Goal: Task Accomplishment & Management: Manage account settings

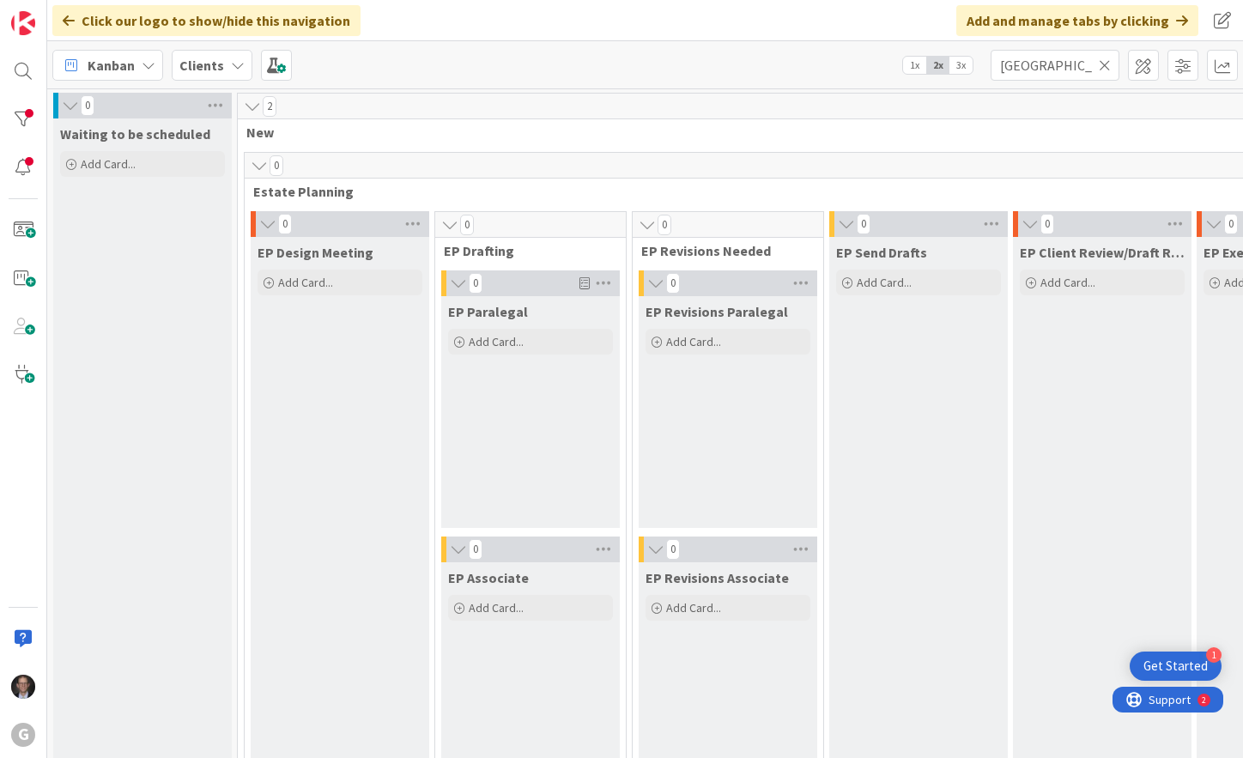
scroll to position [1546, 0]
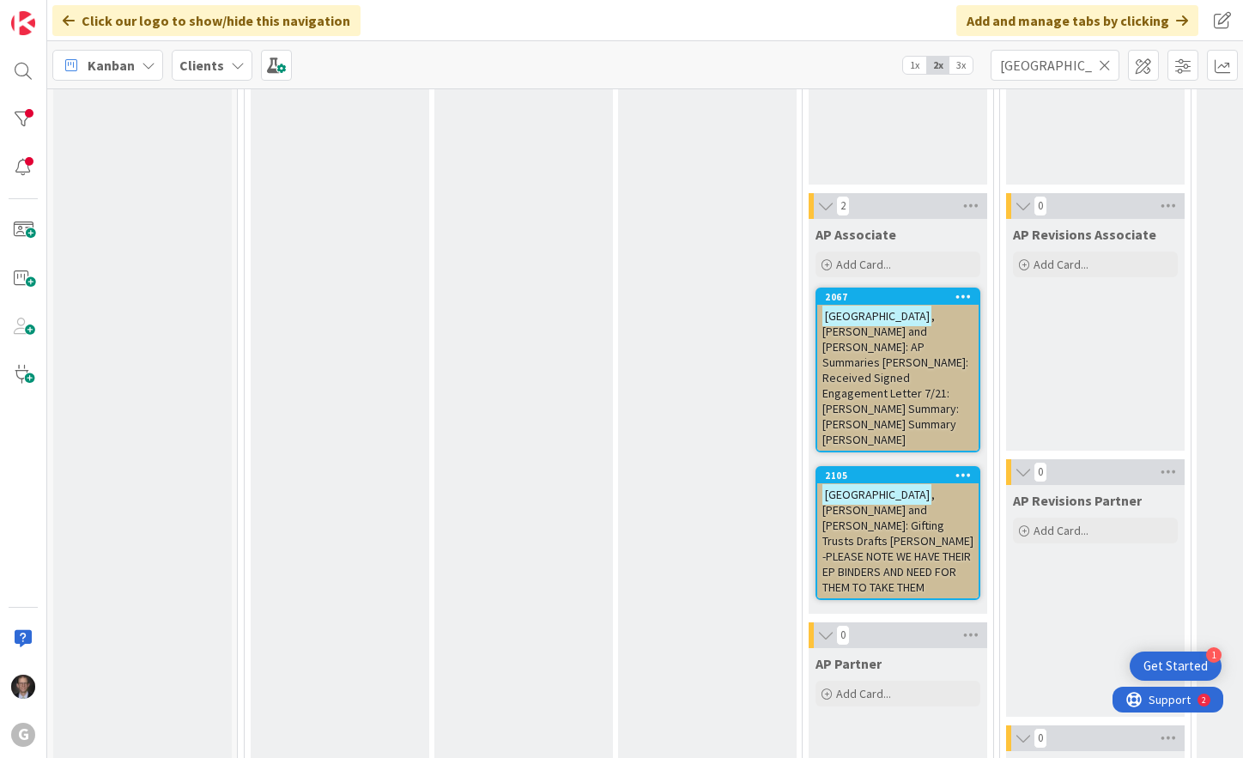
click at [881, 487] on span ", [PERSON_NAME] and [PERSON_NAME]: Gifting Trusts Drafts [PERSON_NAME] -PLEASE …" at bounding box center [898, 541] width 151 height 108
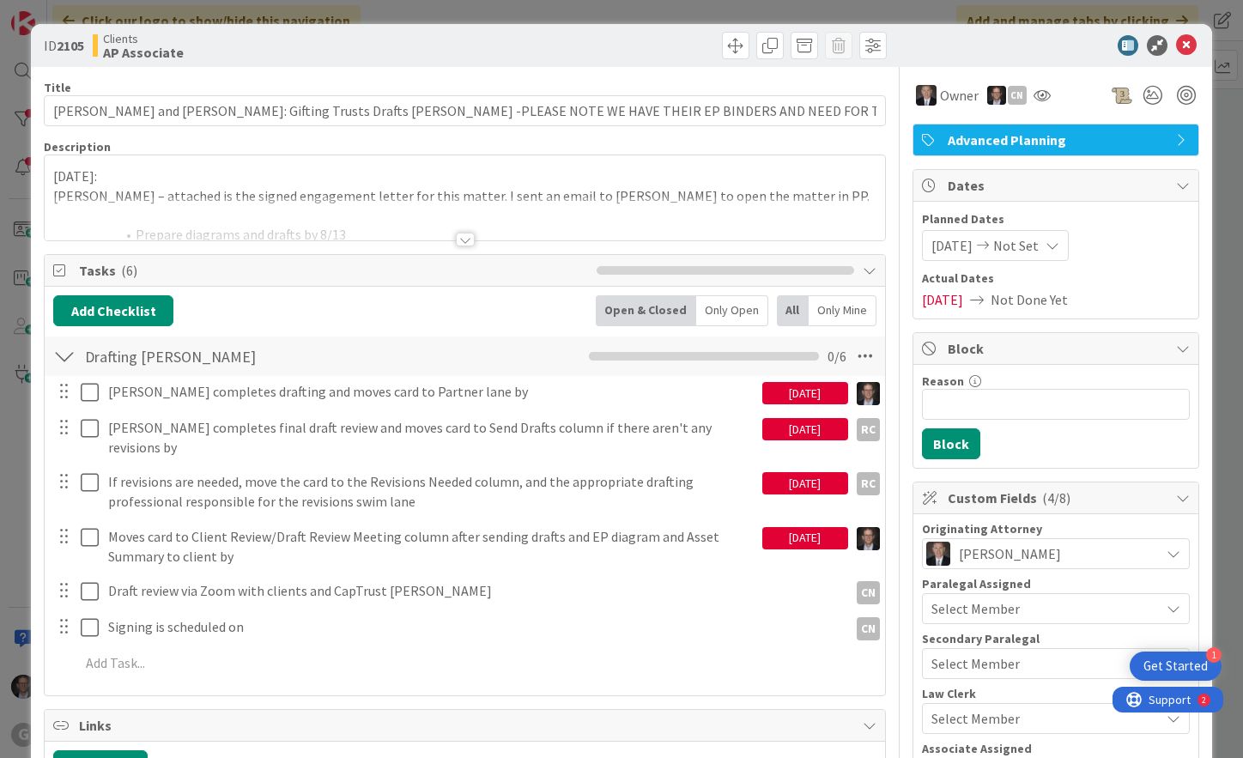
click at [458, 239] on div at bounding box center [465, 240] width 19 height 14
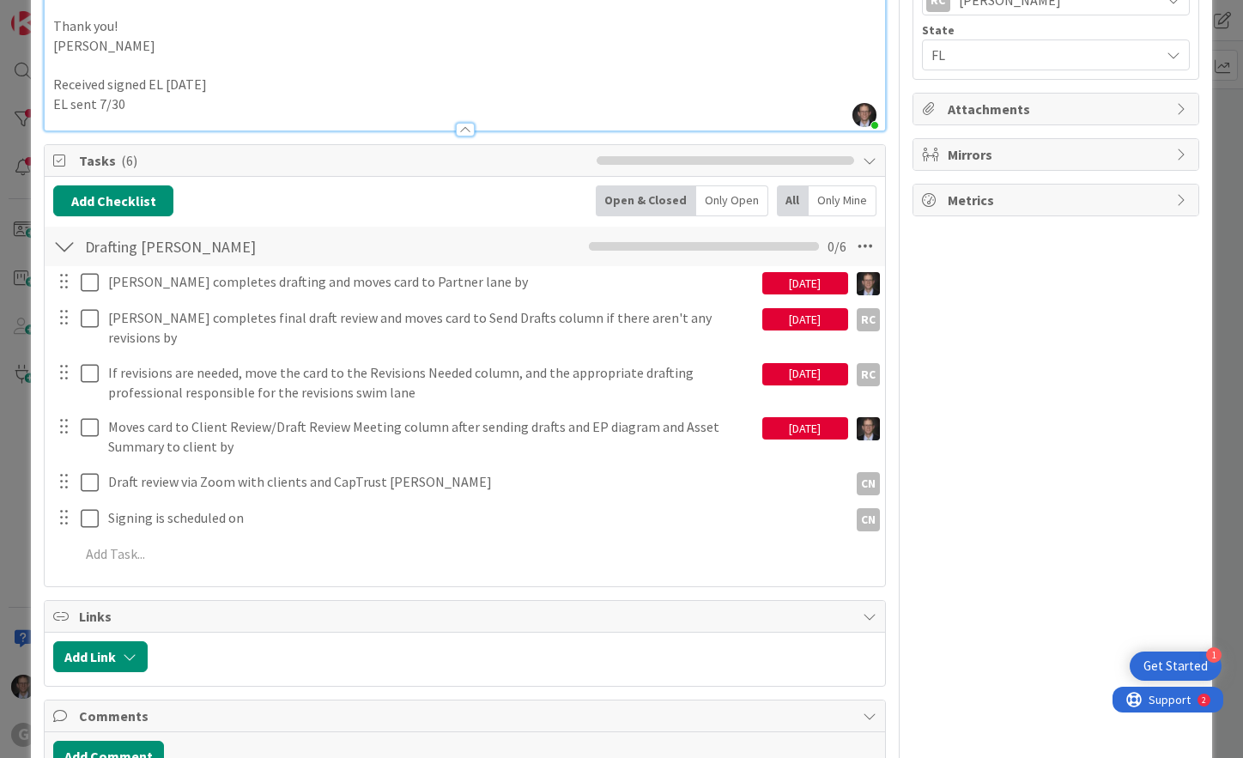
scroll to position [859, 0]
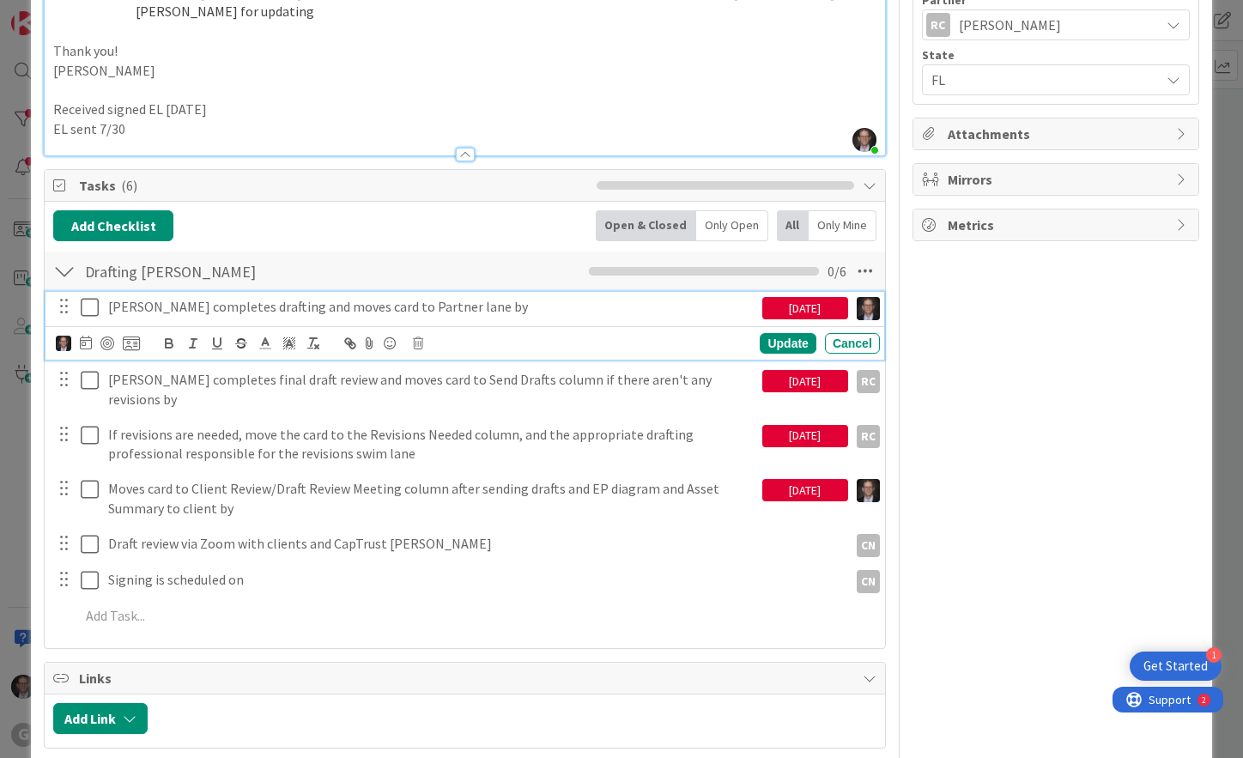
click at [88, 297] on icon at bounding box center [90, 307] width 18 height 21
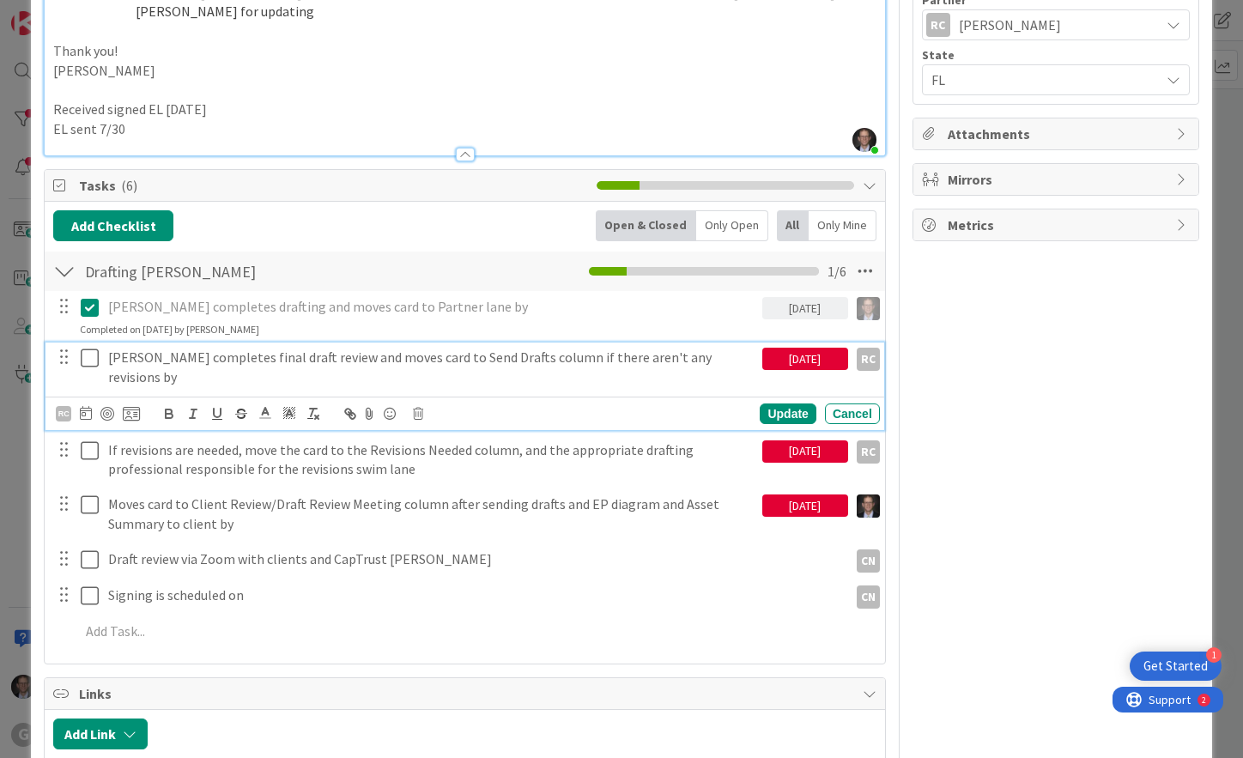
click at [196, 348] on p "[PERSON_NAME] completes final draft review and moves card to Send Drafts column…" at bounding box center [431, 367] width 647 height 39
click at [417, 408] on icon at bounding box center [418, 414] width 10 height 12
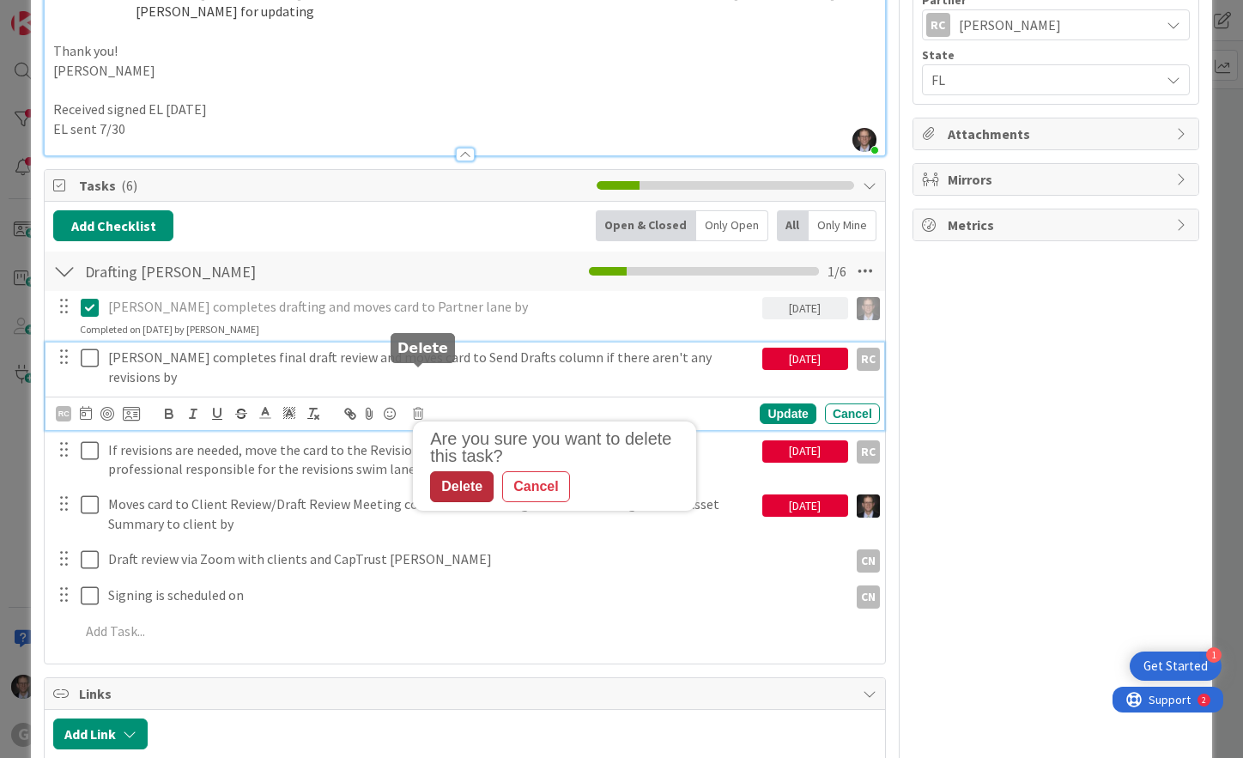
click at [467, 471] on div "Delete" at bounding box center [462, 486] width 64 height 31
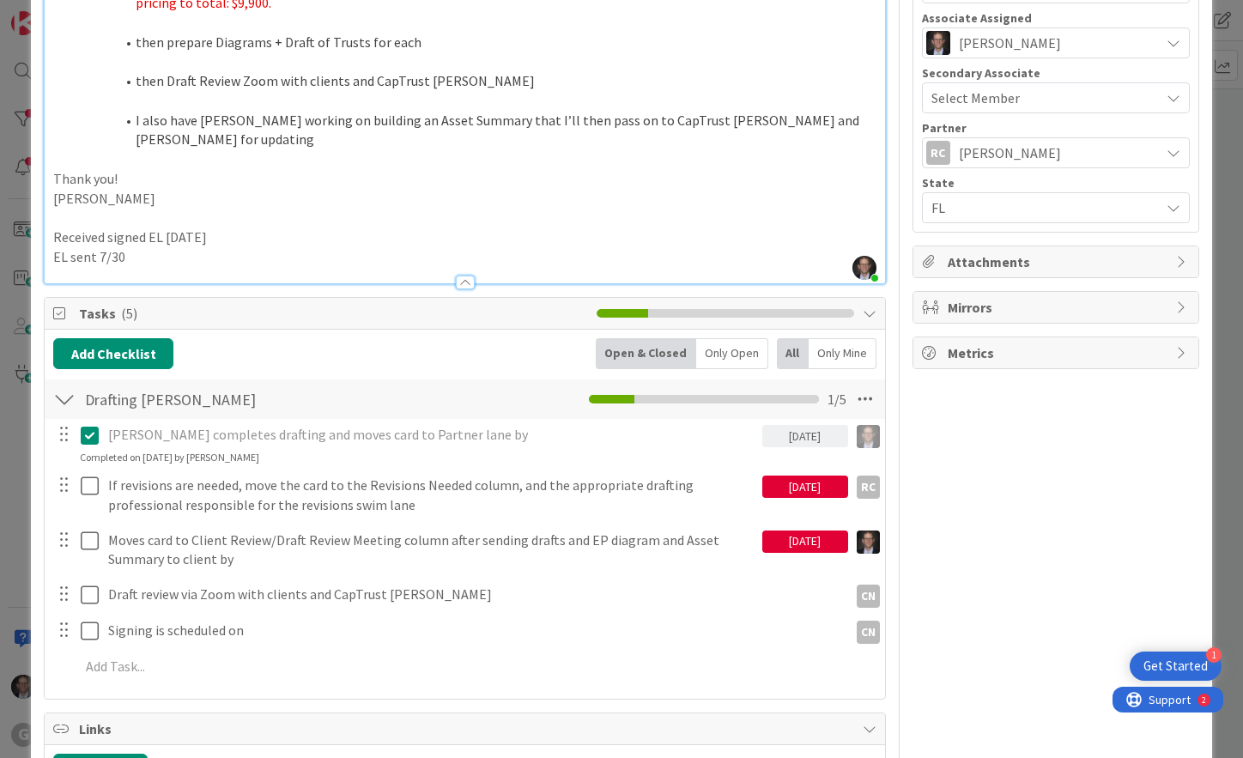
scroll to position [773, 0]
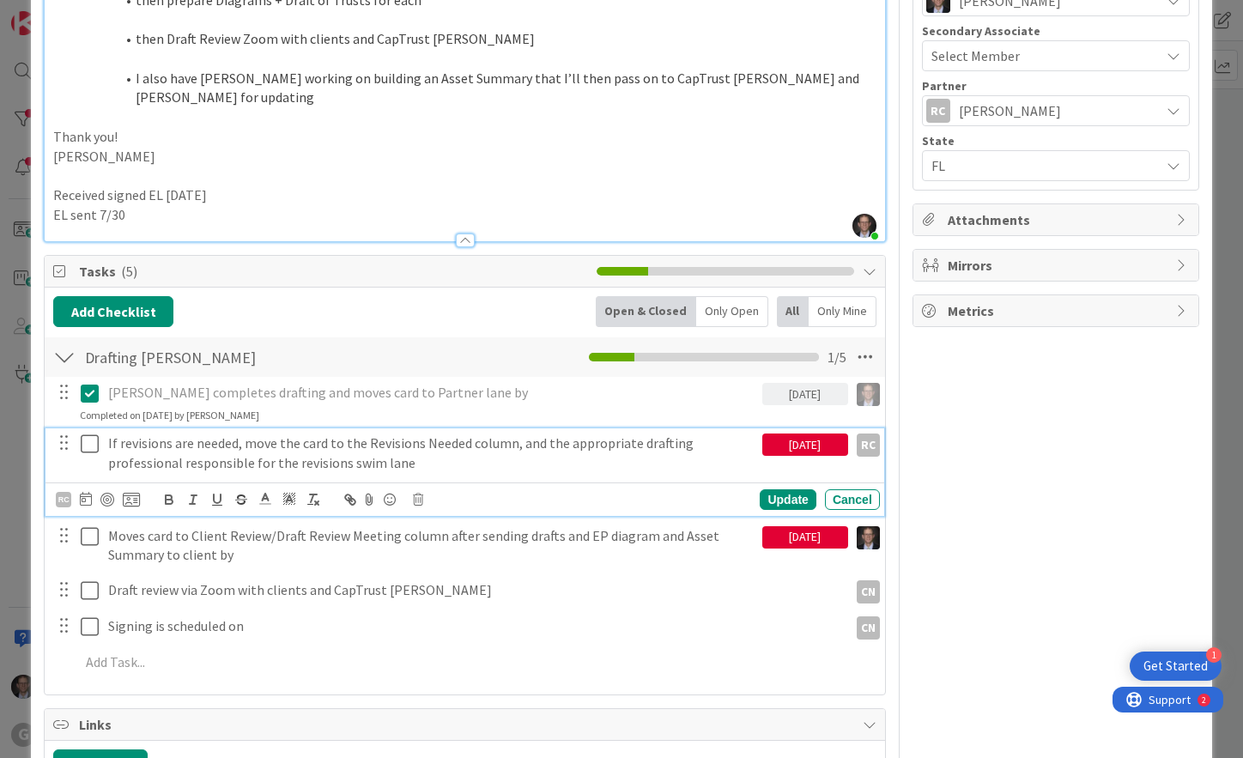
click at [273, 434] on p "If revisions are needed, move the card to the Revisions Needed column, and the …" at bounding box center [431, 453] width 647 height 39
click at [420, 494] on icon at bounding box center [418, 500] width 10 height 12
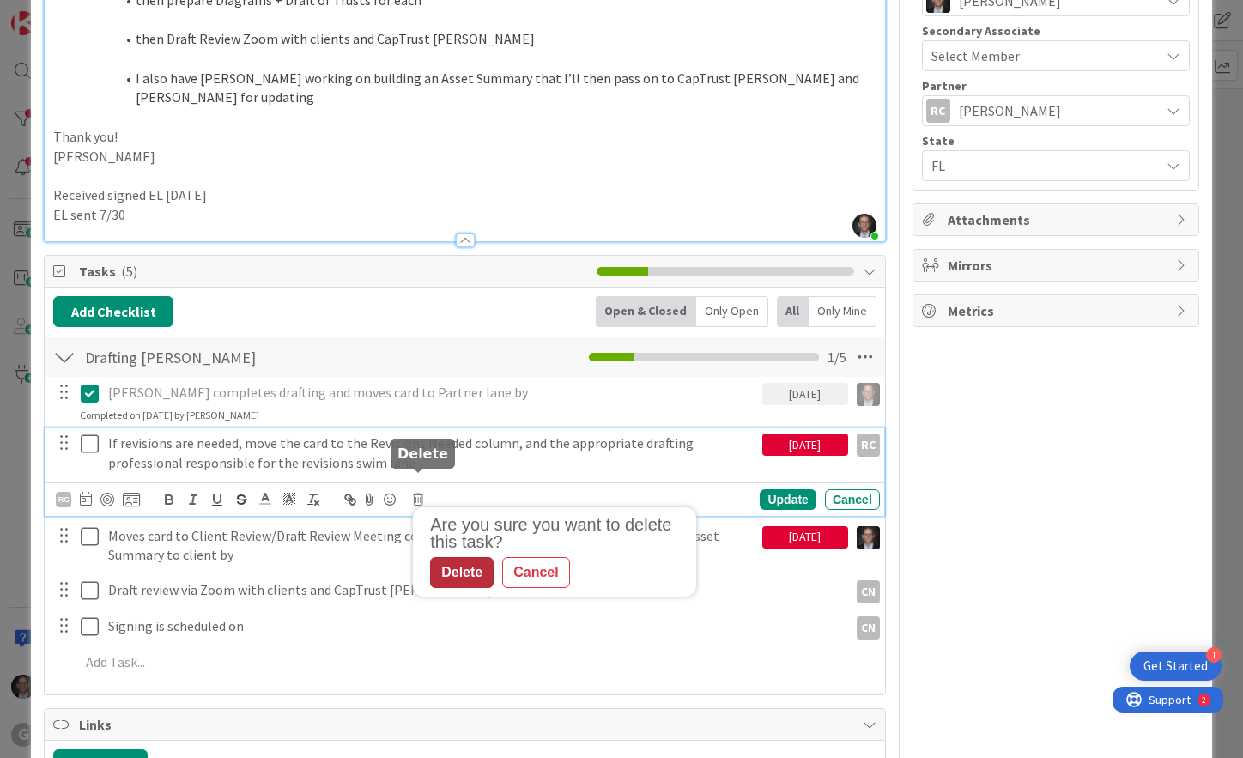
click at [453, 557] on div "Delete" at bounding box center [462, 572] width 64 height 31
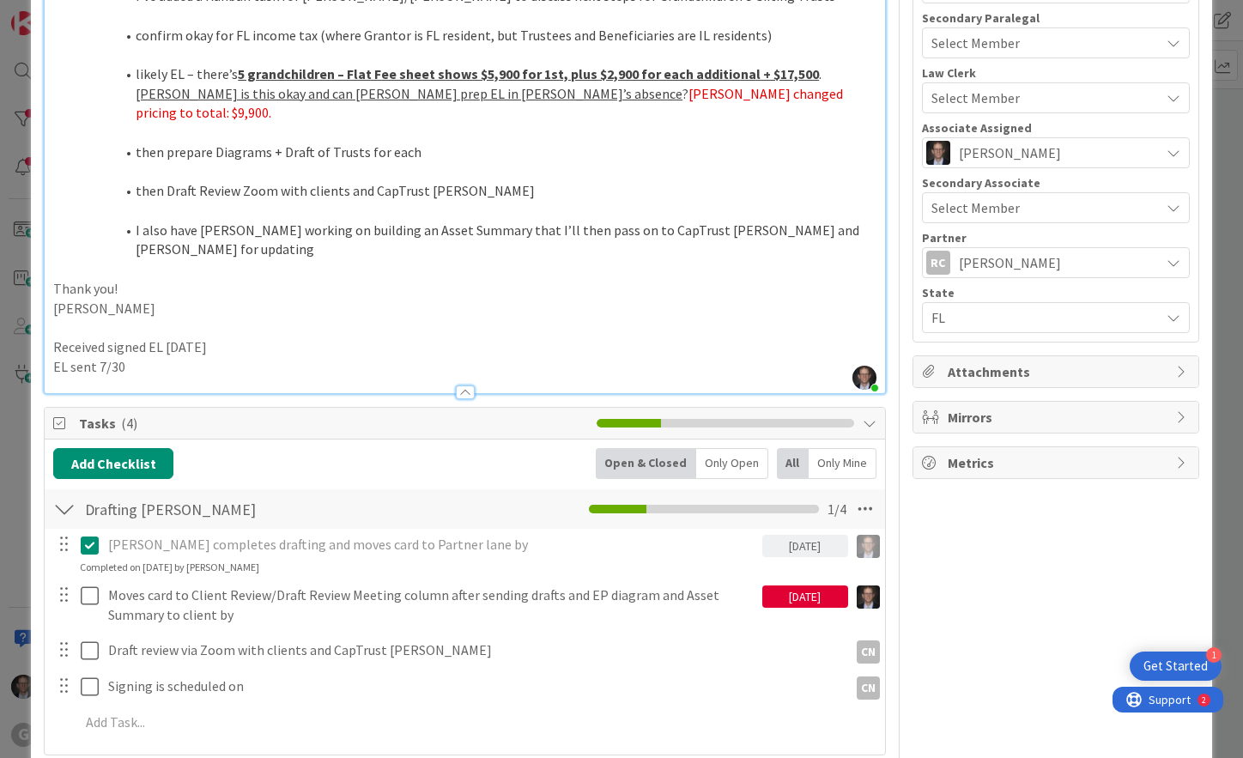
scroll to position [601, 0]
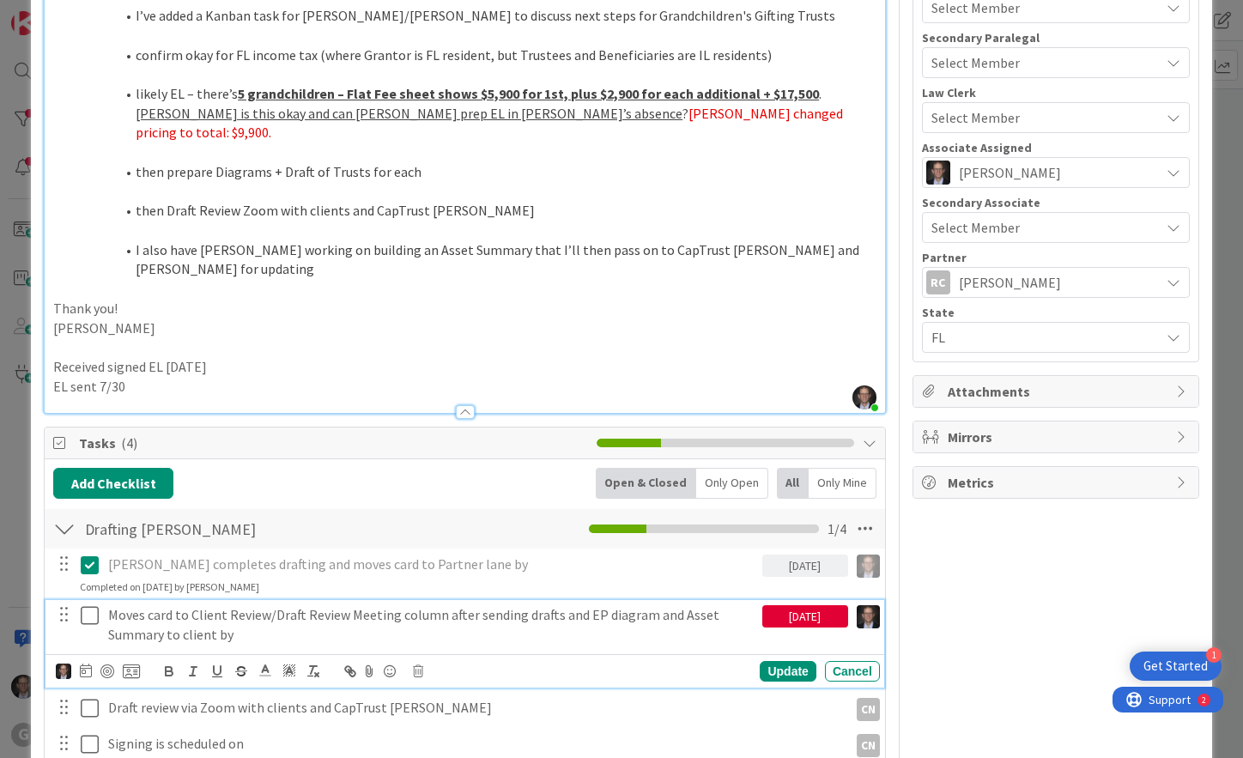
click at [649, 605] on p "Moves card to Client Review/Draft Review Meeting column after sending drafts an…" at bounding box center [431, 624] width 647 height 39
click at [578, 605] on p "Moves card to Client Review/Draft Review Meeting column after sending drafts an…" at bounding box center [431, 624] width 647 height 39
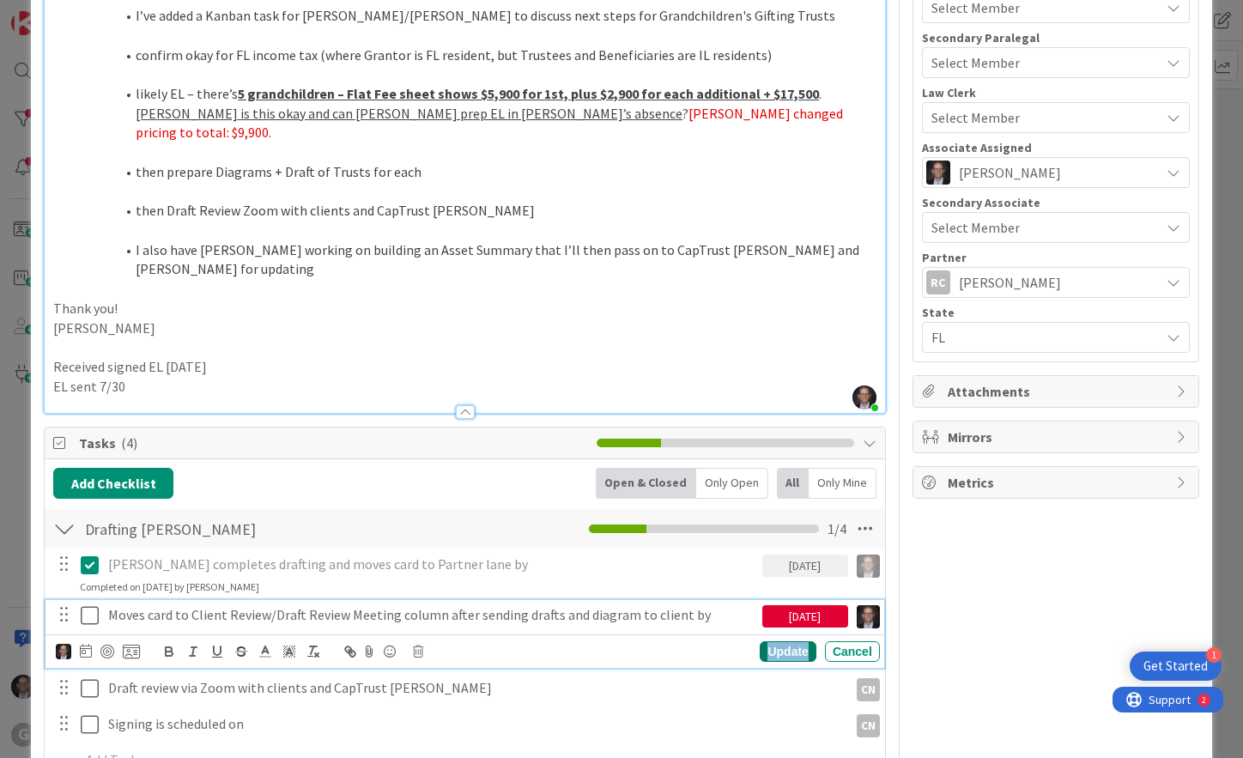
click at [771, 641] on div "Update" at bounding box center [788, 651] width 56 height 21
click at [83, 605] on icon at bounding box center [90, 615] width 18 height 21
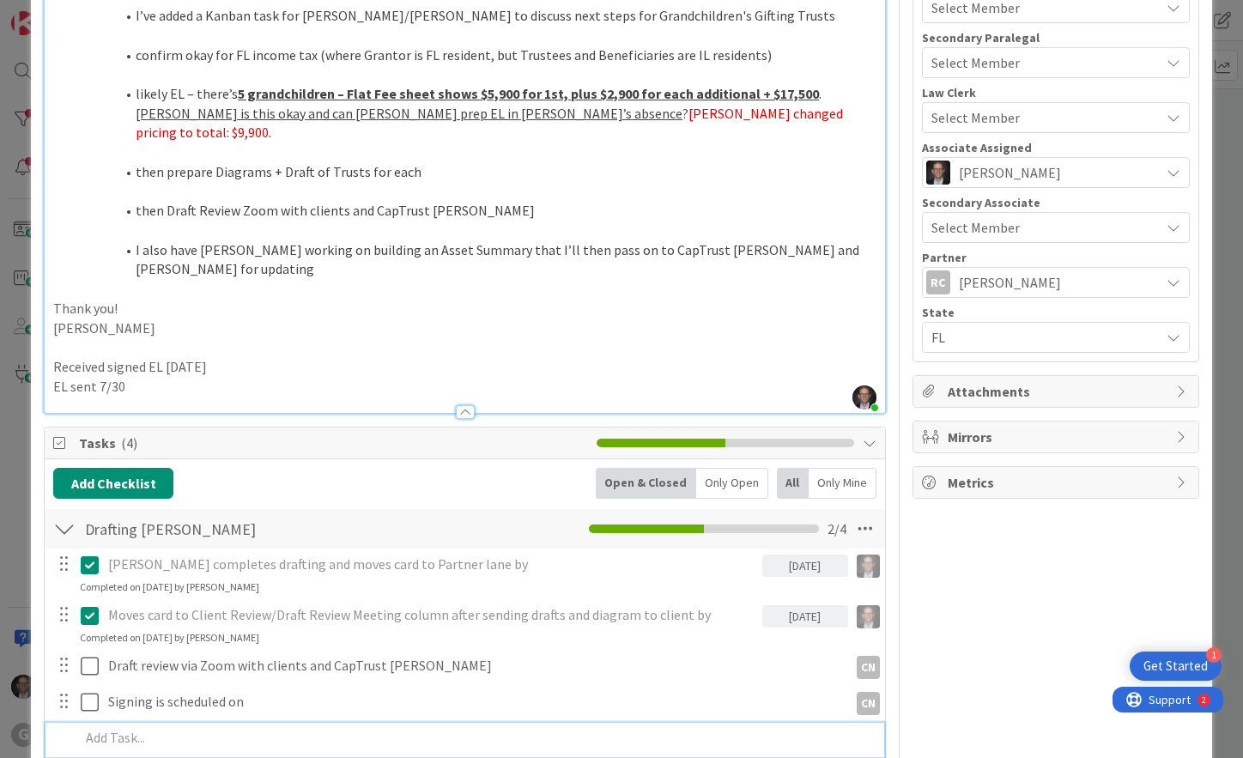
click at [140, 728] on p at bounding box center [476, 738] width 793 height 20
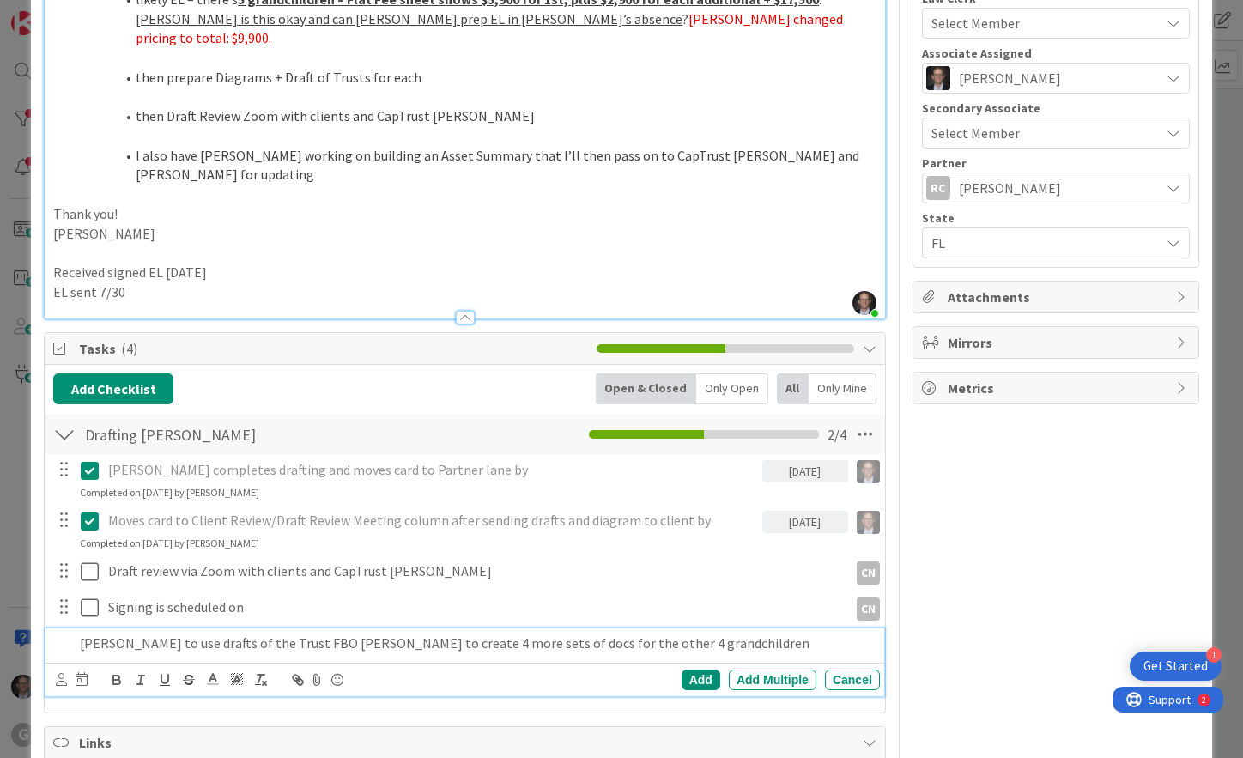
scroll to position [773, 0]
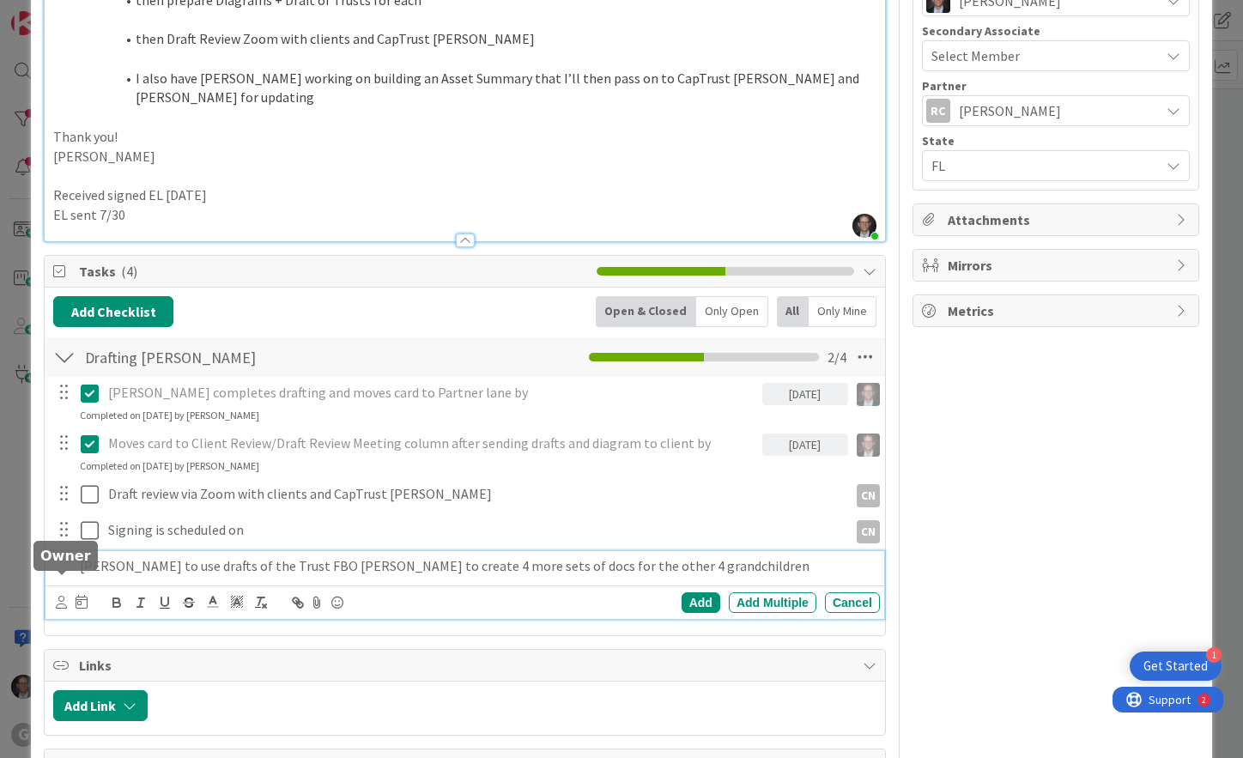
click at [64, 596] on icon at bounding box center [61, 602] width 11 height 13
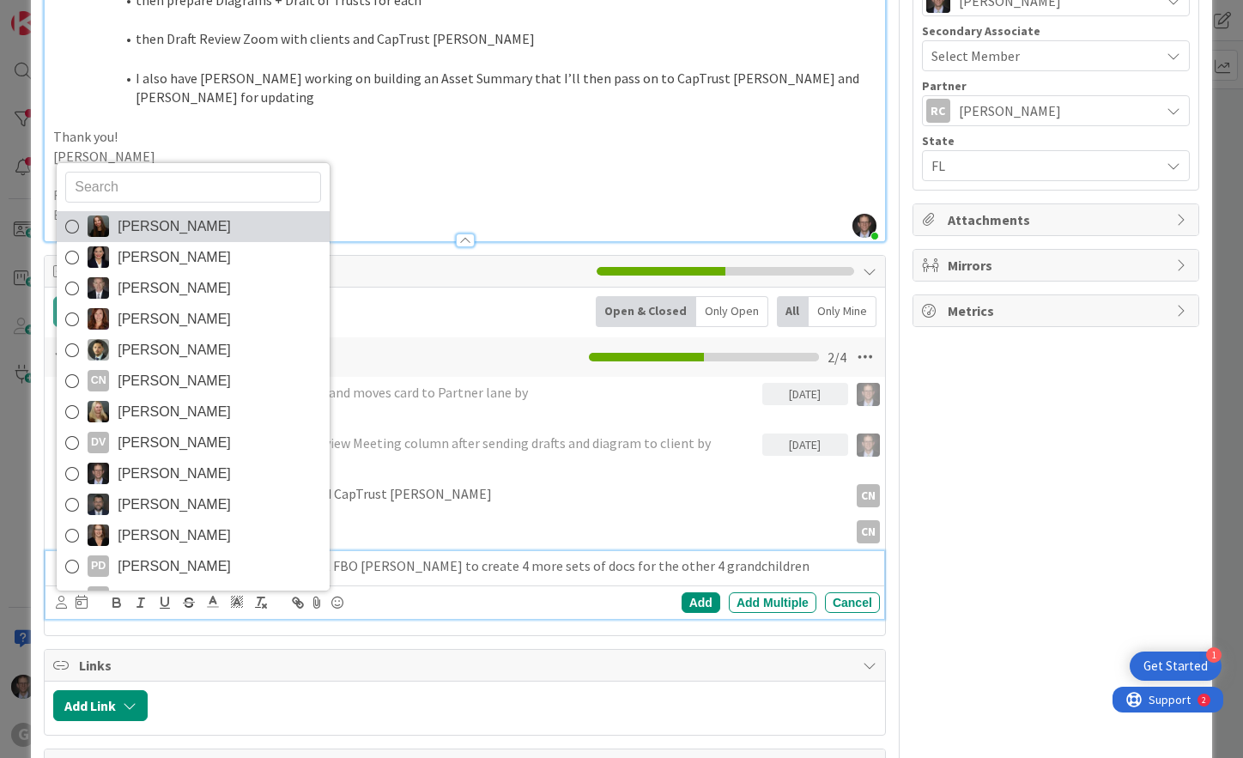
click at [70, 214] on icon at bounding box center [72, 227] width 14 height 26
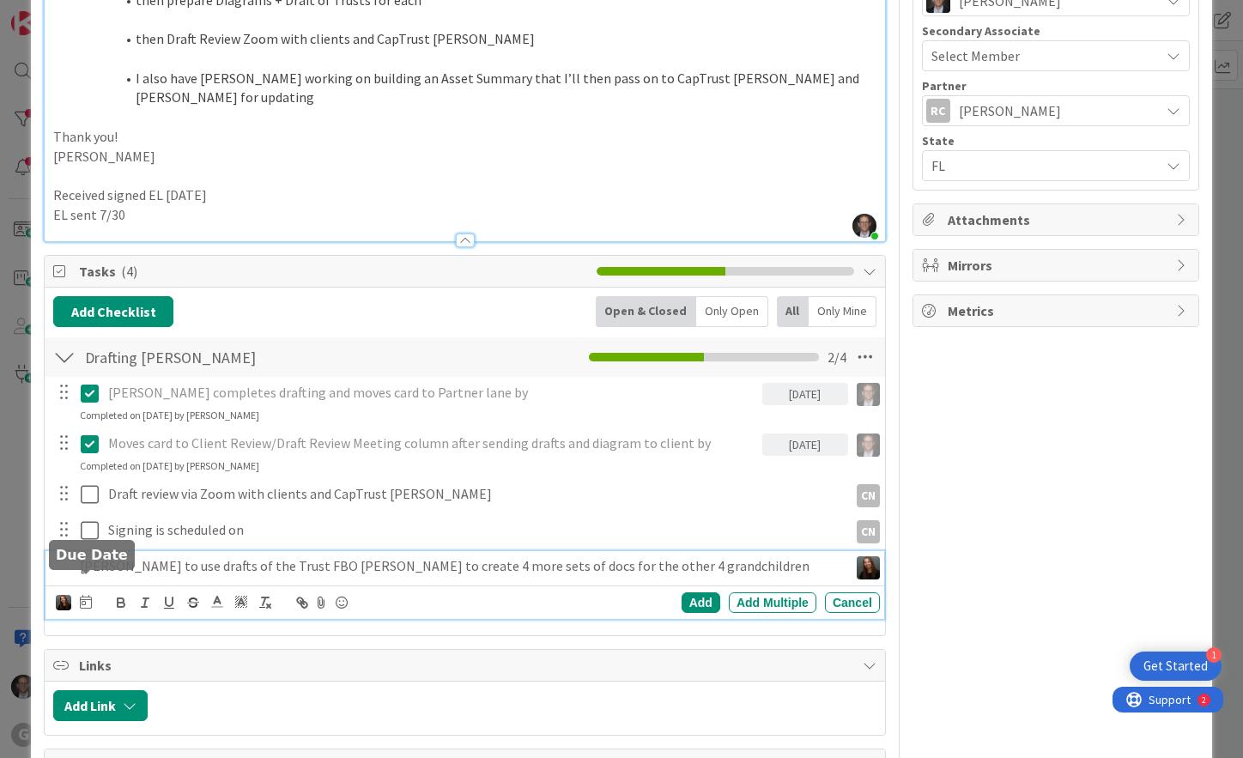
click at [90, 595] on icon at bounding box center [86, 602] width 12 height 14
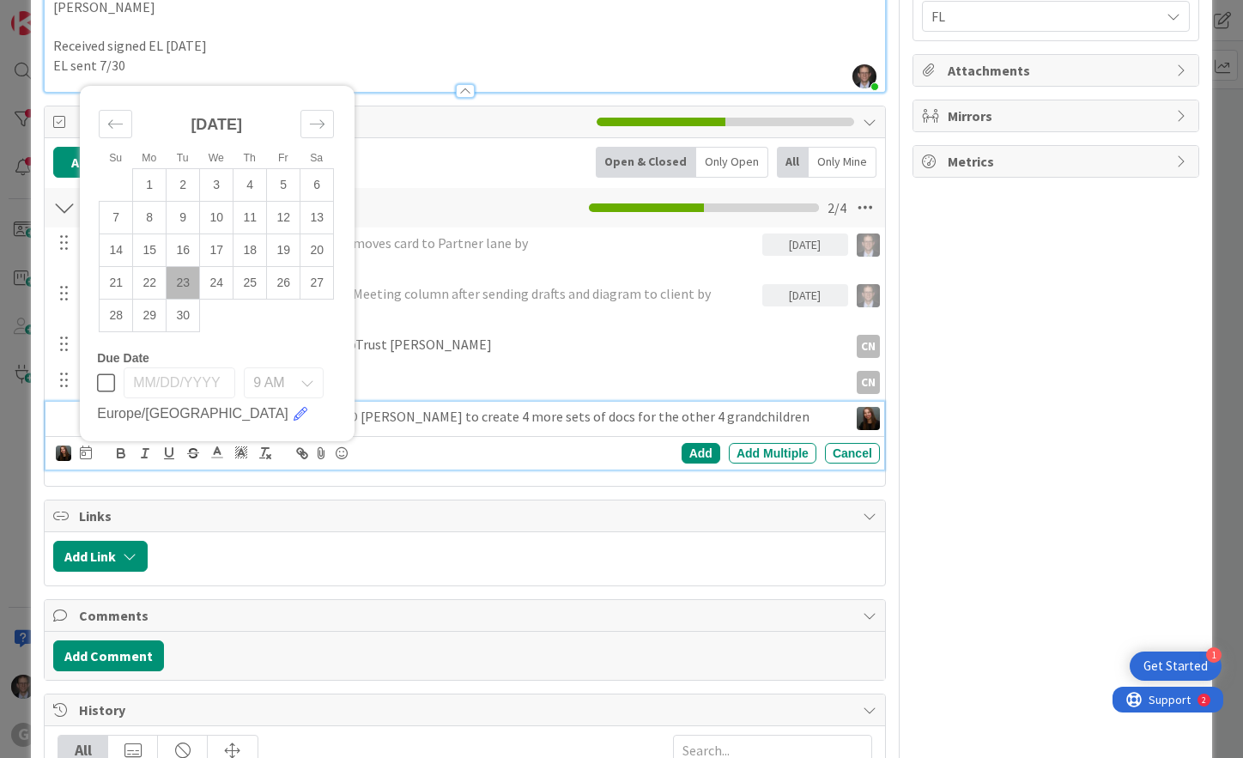
scroll to position [945, 0]
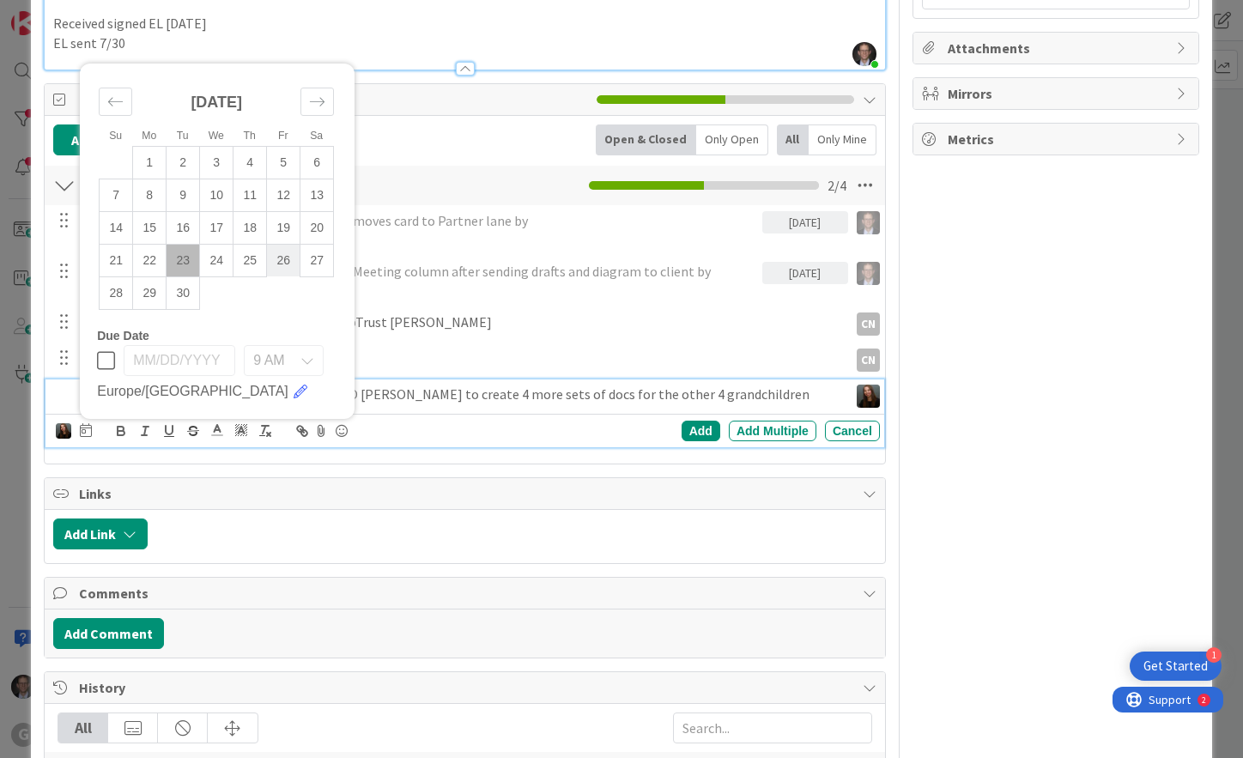
click at [288, 247] on td "26" at bounding box center [283, 260] width 33 height 33
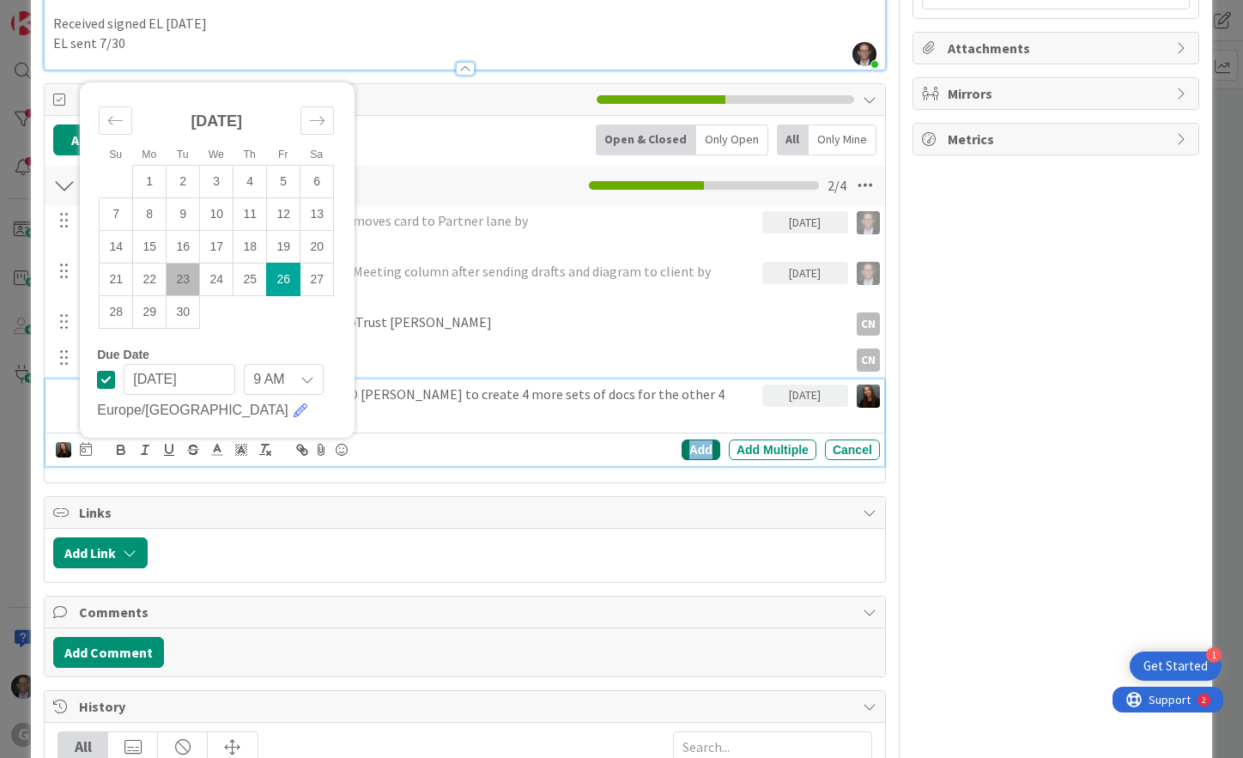
click at [686, 440] on div "Add" at bounding box center [701, 450] width 39 height 21
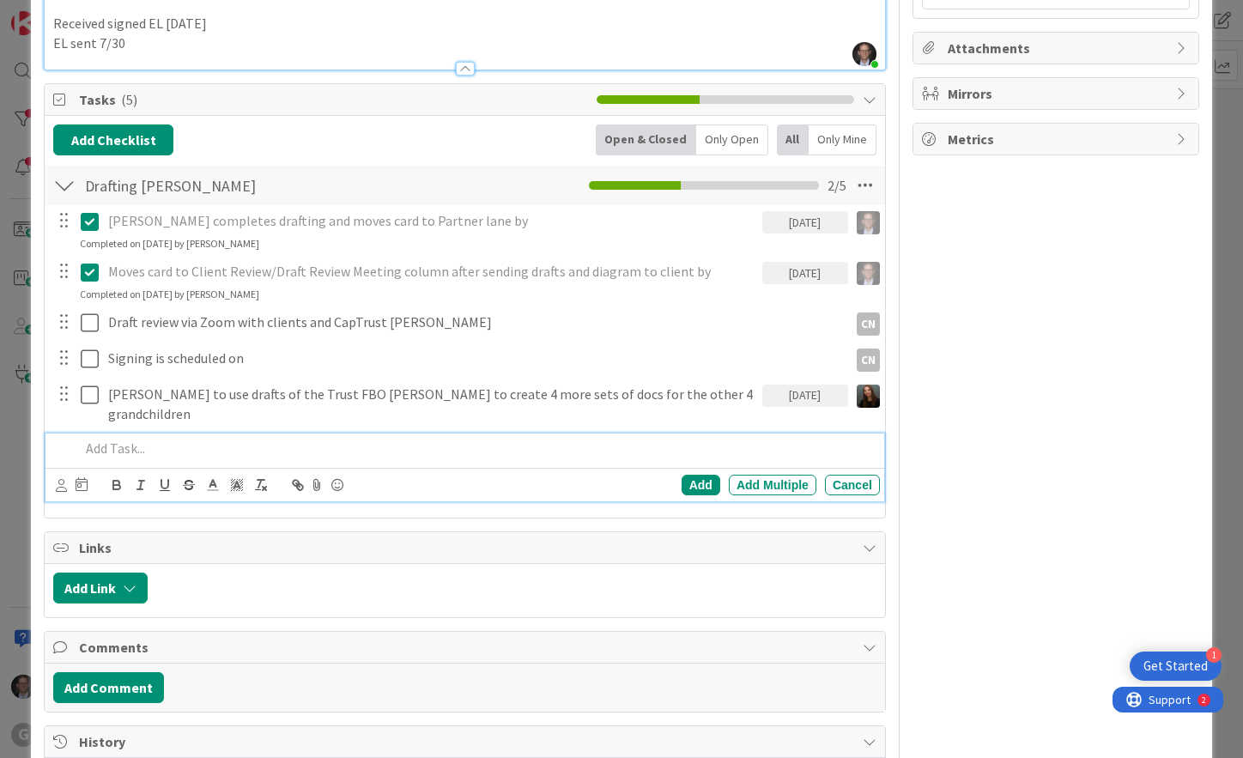
click at [134, 439] on p at bounding box center [476, 449] width 793 height 20
click at [56, 479] on icon at bounding box center [61, 485] width 11 height 13
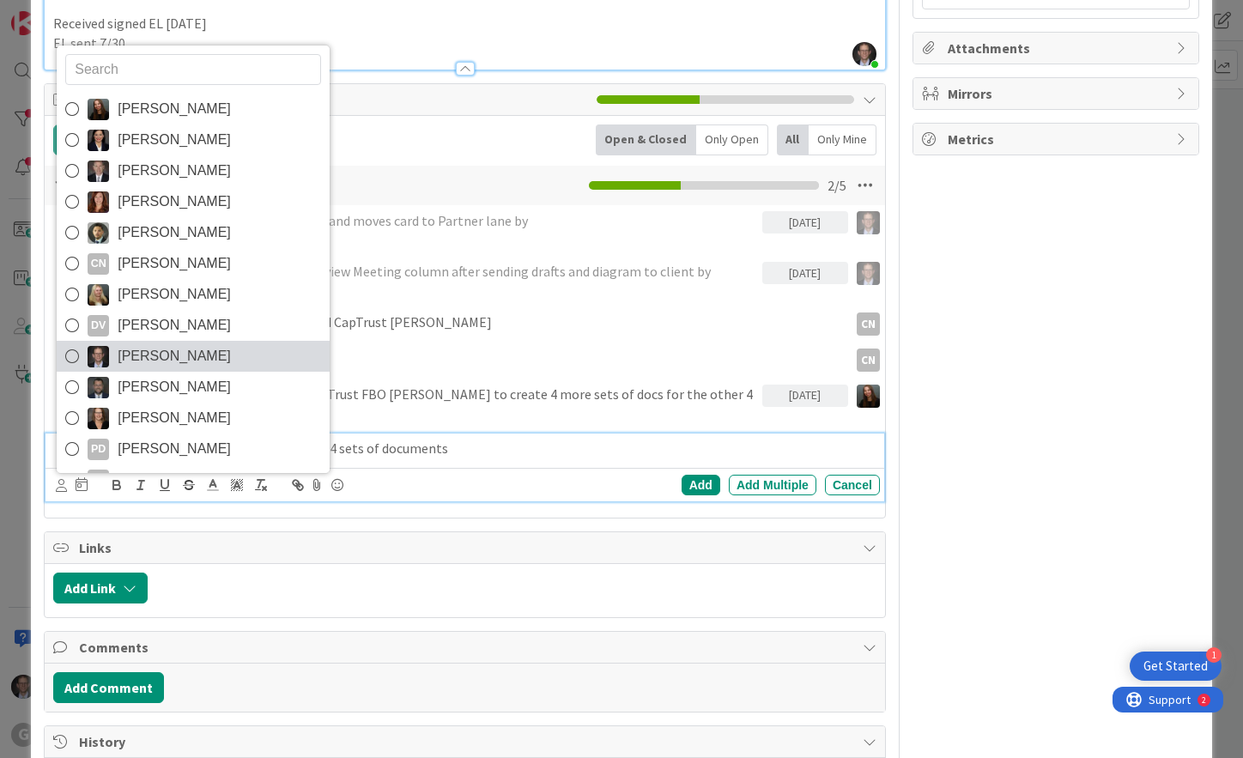
click at [74, 343] on icon at bounding box center [72, 356] width 14 height 26
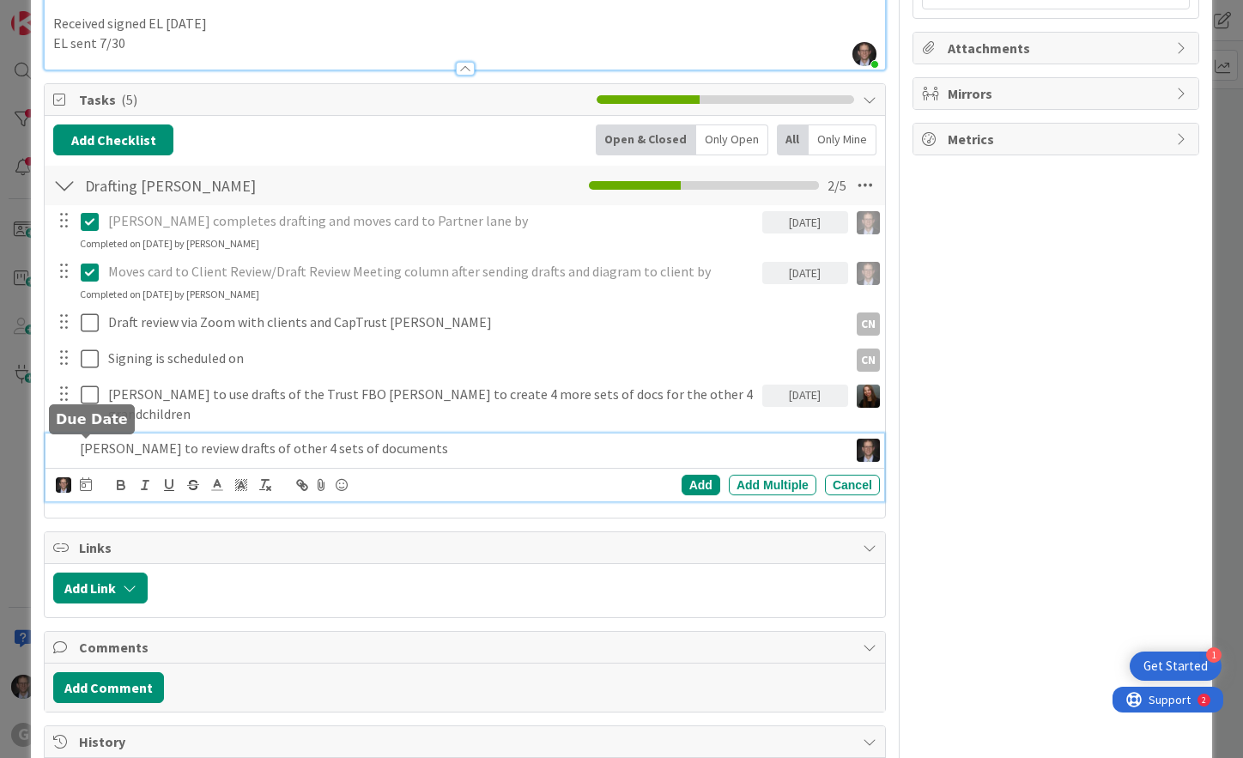
click at [83, 477] on icon at bounding box center [86, 484] width 12 height 14
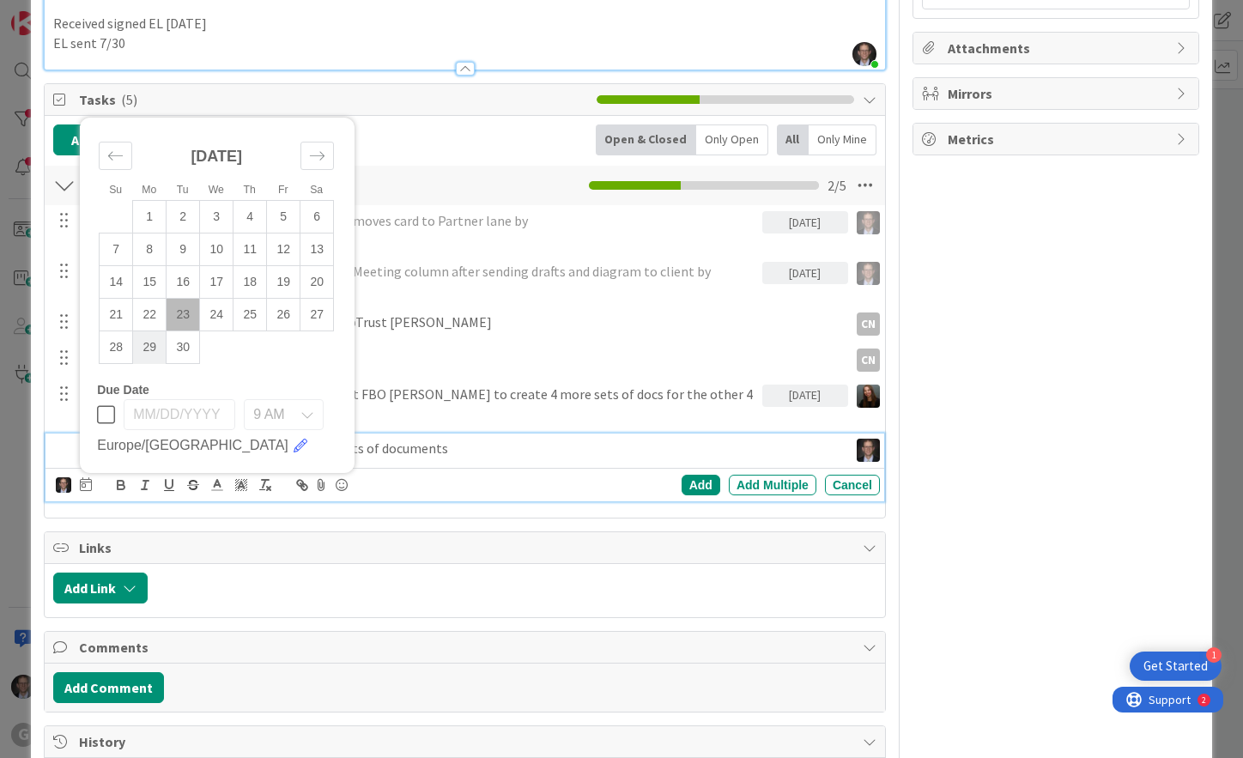
click at [146, 331] on td "29" at bounding box center [149, 347] width 33 height 33
type input "[DATE]"
click at [687, 475] on div "Add" at bounding box center [701, 485] width 39 height 21
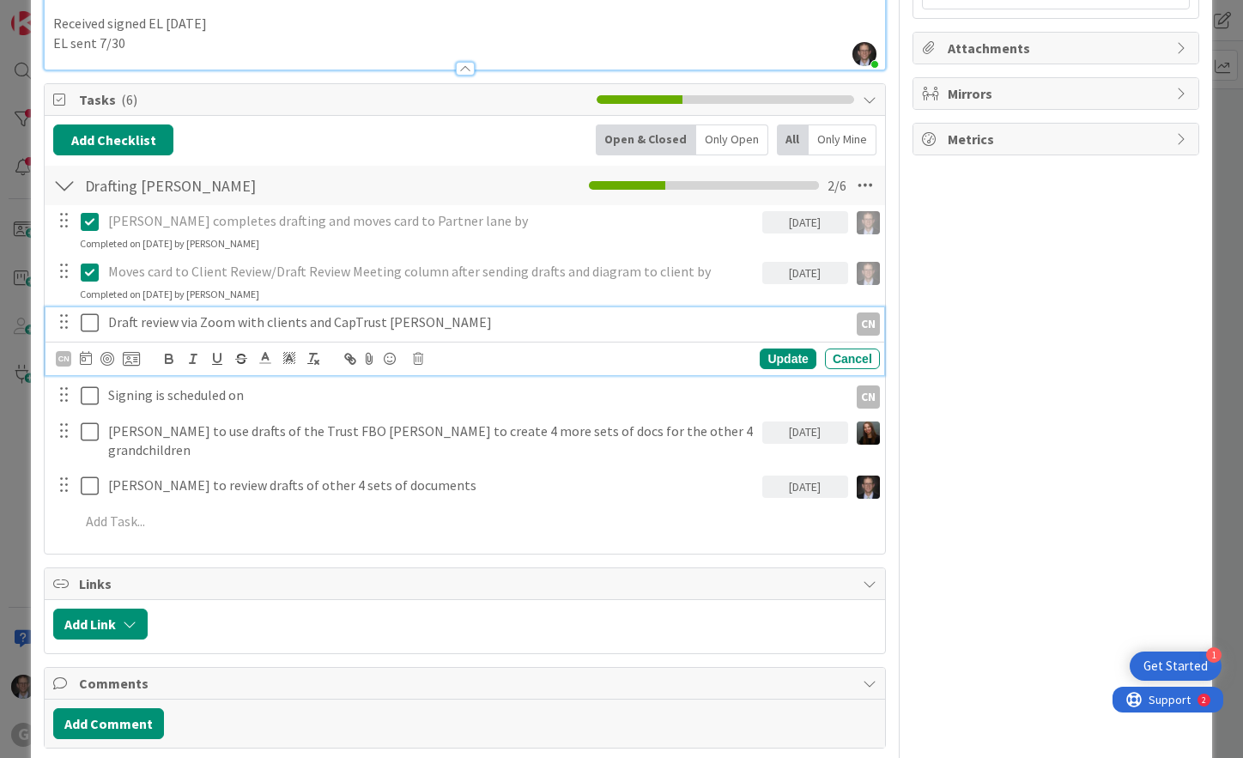
click at [109, 313] on p "Draft review via Zoom with clients and CapTrust [PERSON_NAME]" at bounding box center [474, 323] width 733 height 20
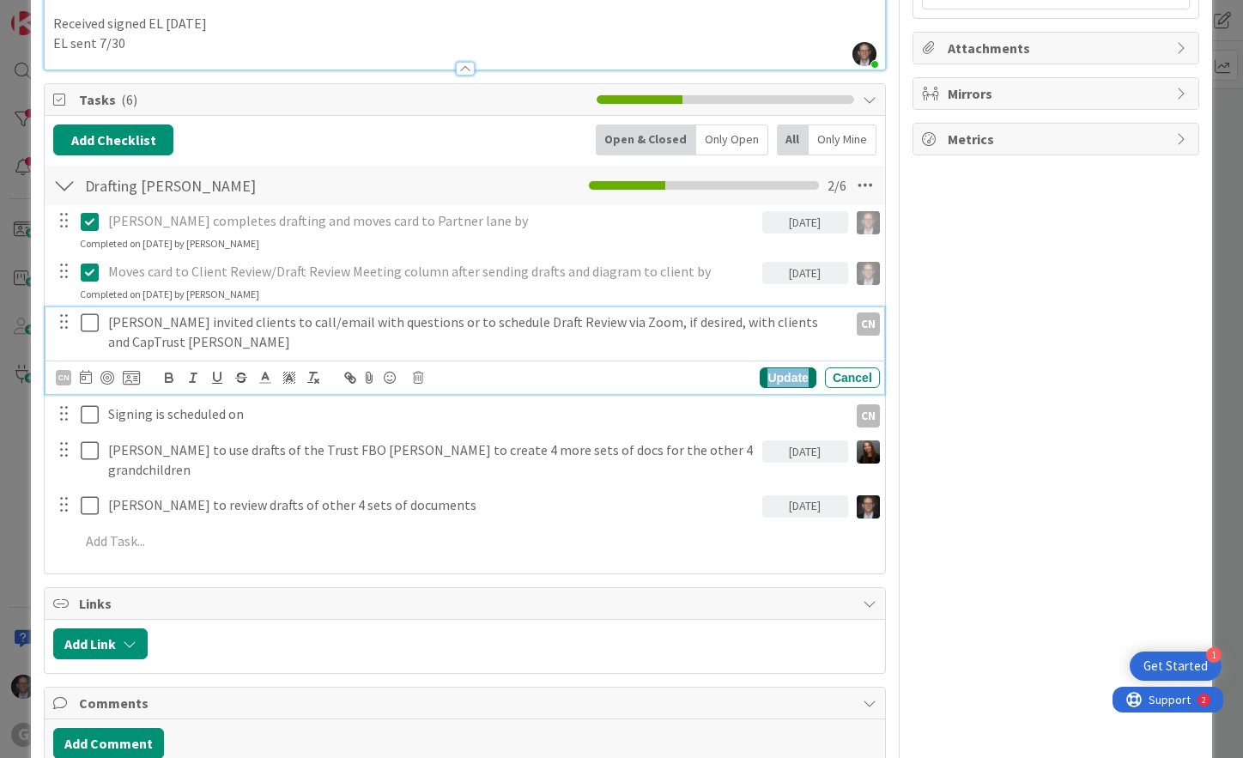
click at [775, 368] on div "Update" at bounding box center [788, 378] width 56 height 21
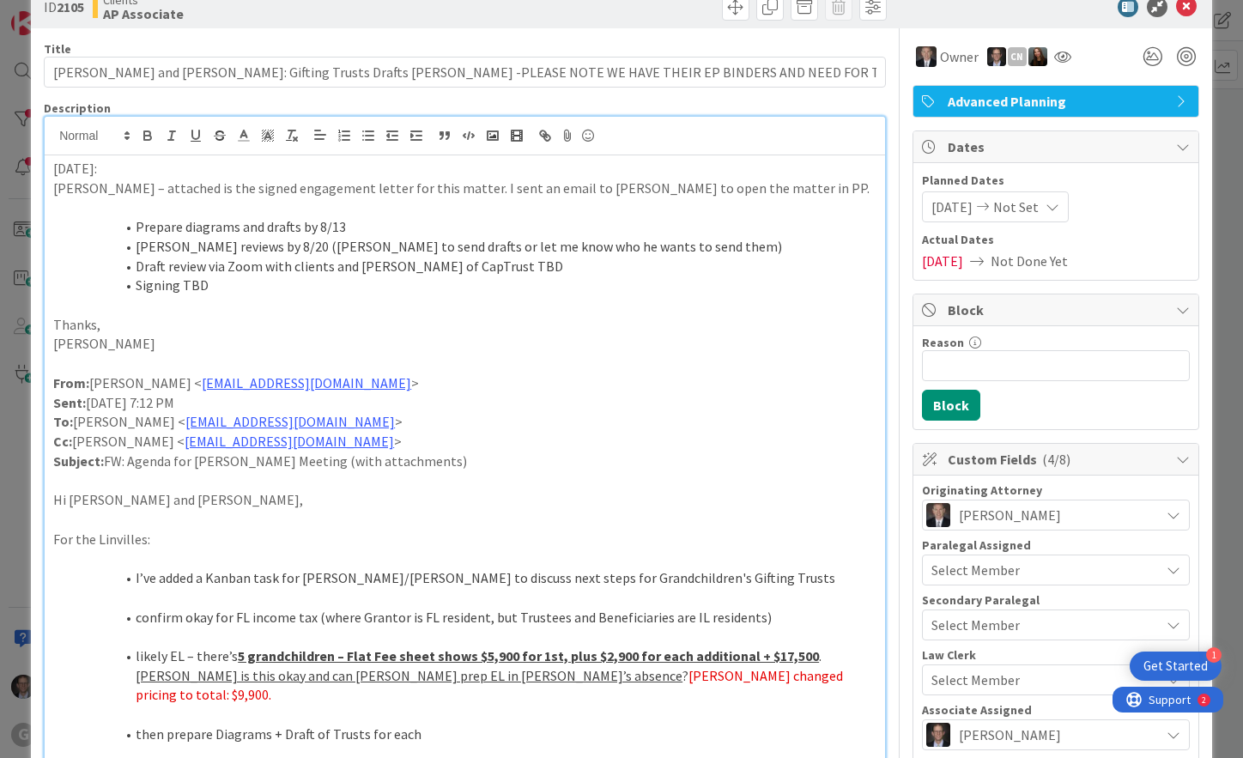
scroll to position [0, 0]
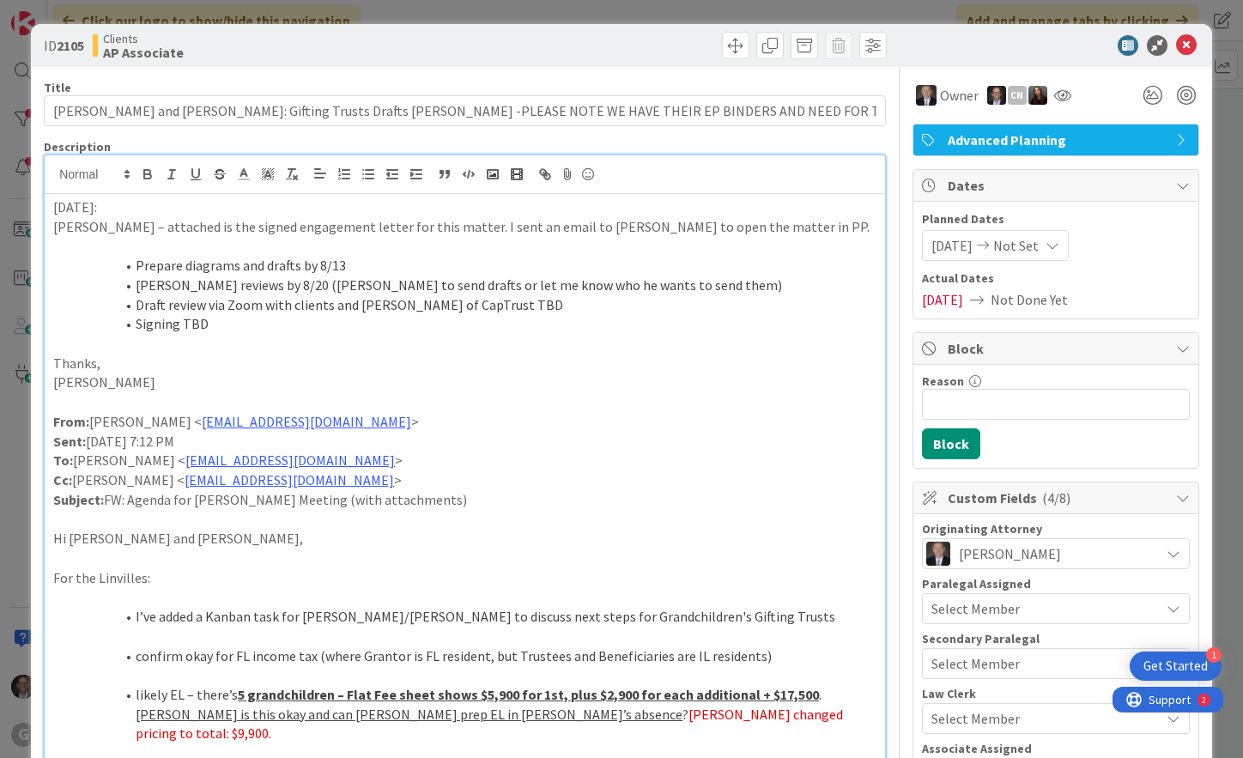
click at [53, 206] on p "[DATE]:" at bounding box center [465, 208] width 824 height 20
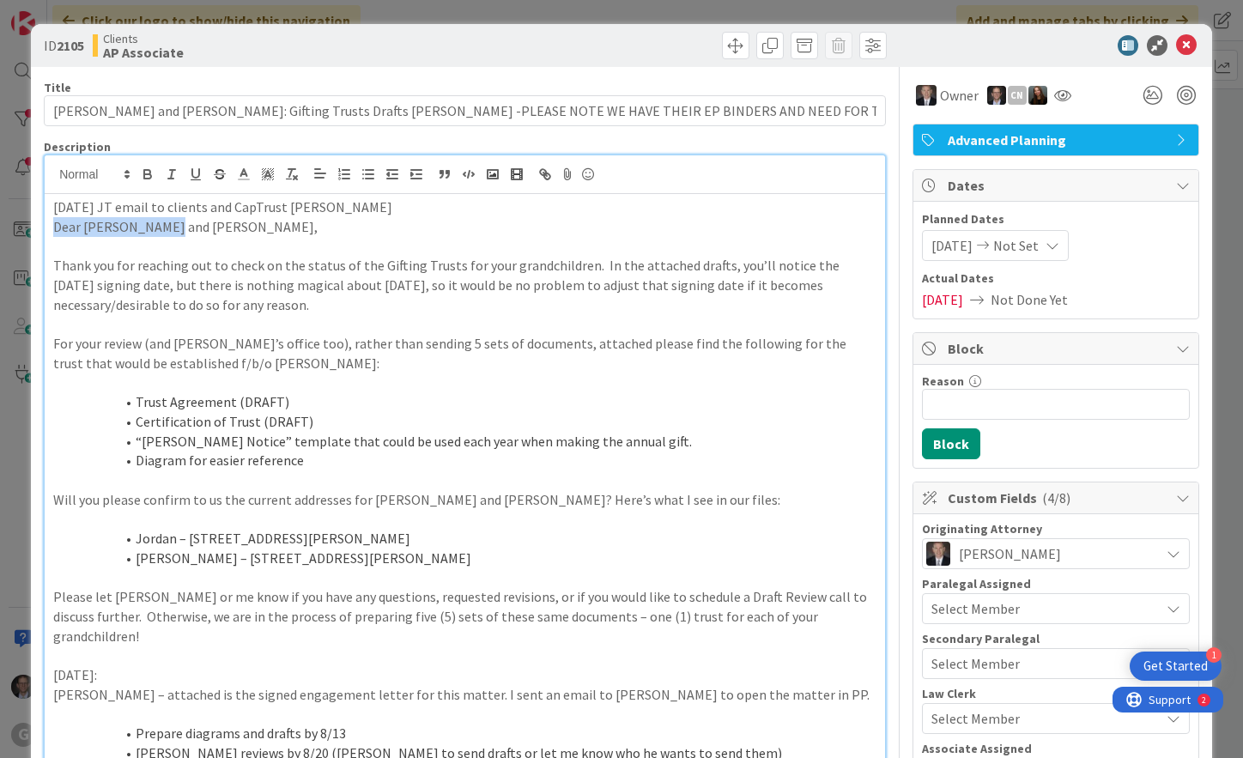
drag, startPoint x: 57, startPoint y: 227, endPoint x: 258, endPoint y: 236, distance: 201.2
click at [257, 235] on p "Dear [PERSON_NAME] and [PERSON_NAME]," at bounding box center [465, 227] width 824 height 20
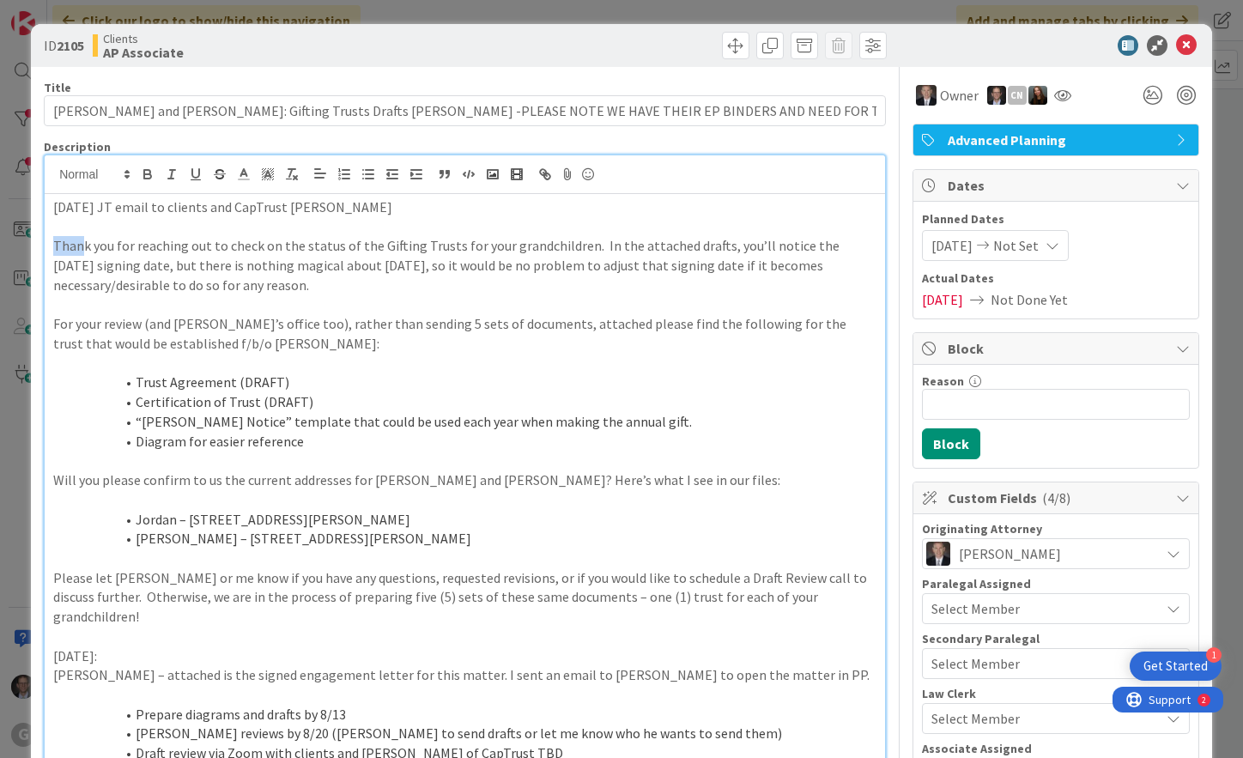
drag, startPoint x: 53, startPoint y: 246, endPoint x: 85, endPoint y: 247, distance: 31.8
click at [85, 246] on p "Thank you for reaching out to check on the status of the Gifting Trusts for you…" at bounding box center [465, 265] width 824 height 58
click at [68, 308] on p at bounding box center [465, 305] width 824 height 20
drag, startPoint x: 136, startPoint y: 380, endPoint x: 185, endPoint y: 375, distance: 49.2
click at [136, 381] on li "Trust Agreement (DRAFT)" at bounding box center [475, 383] width 803 height 20
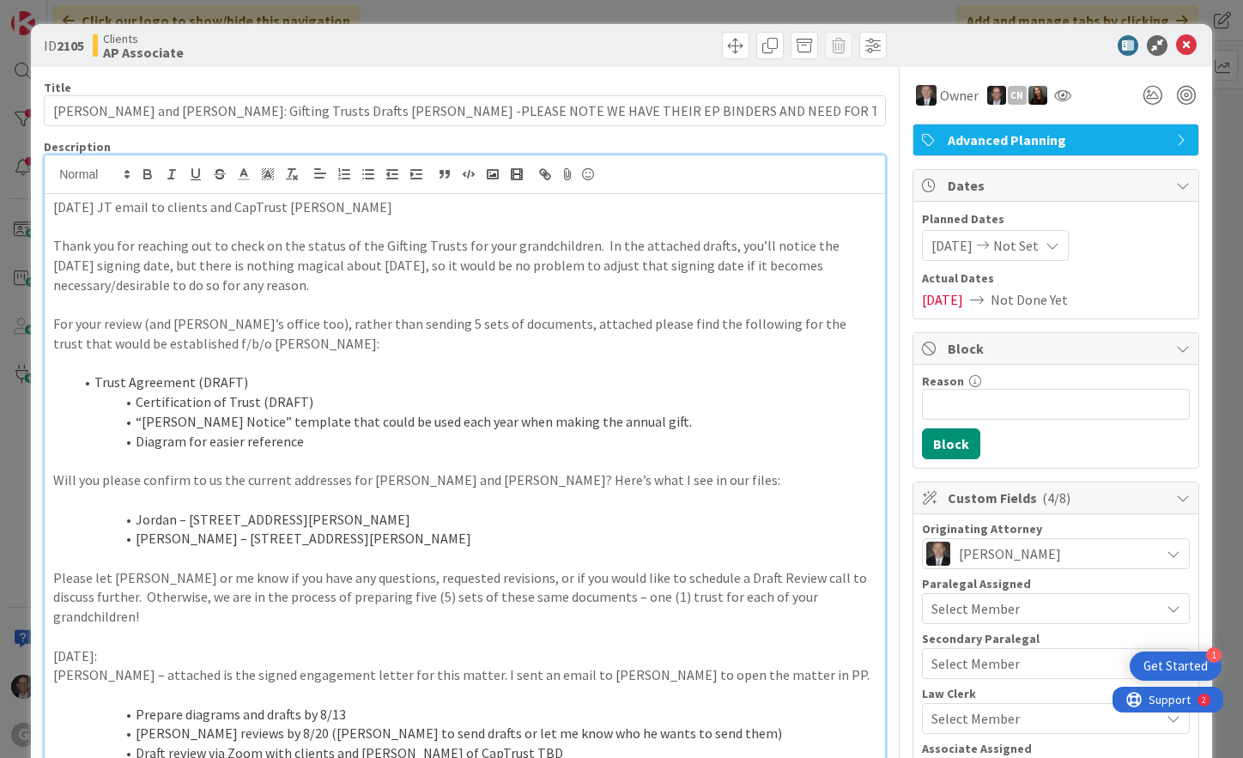
click at [136, 401] on li "Certification of Trust (DRAFT)" at bounding box center [475, 402] width 803 height 20
click at [138, 420] on li "“[PERSON_NAME] Notice” template that could be used each year when making the an…" at bounding box center [475, 422] width 803 height 20
click at [135, 438] on li "Diagram for easier reference" at bounding box center [475, 442] width 803 height 20
click at [137, 514] on li "Jordan – [STREET_ADDRESS][PERSON_NAME]" at bounding box center [475, 520] width 803 height 20
click at [138, 536] on li "[PERSON_NAME] – [STREET_ADDRESS][PERSON_NAME]" at bounding box center [475, 539] width 803 height 20
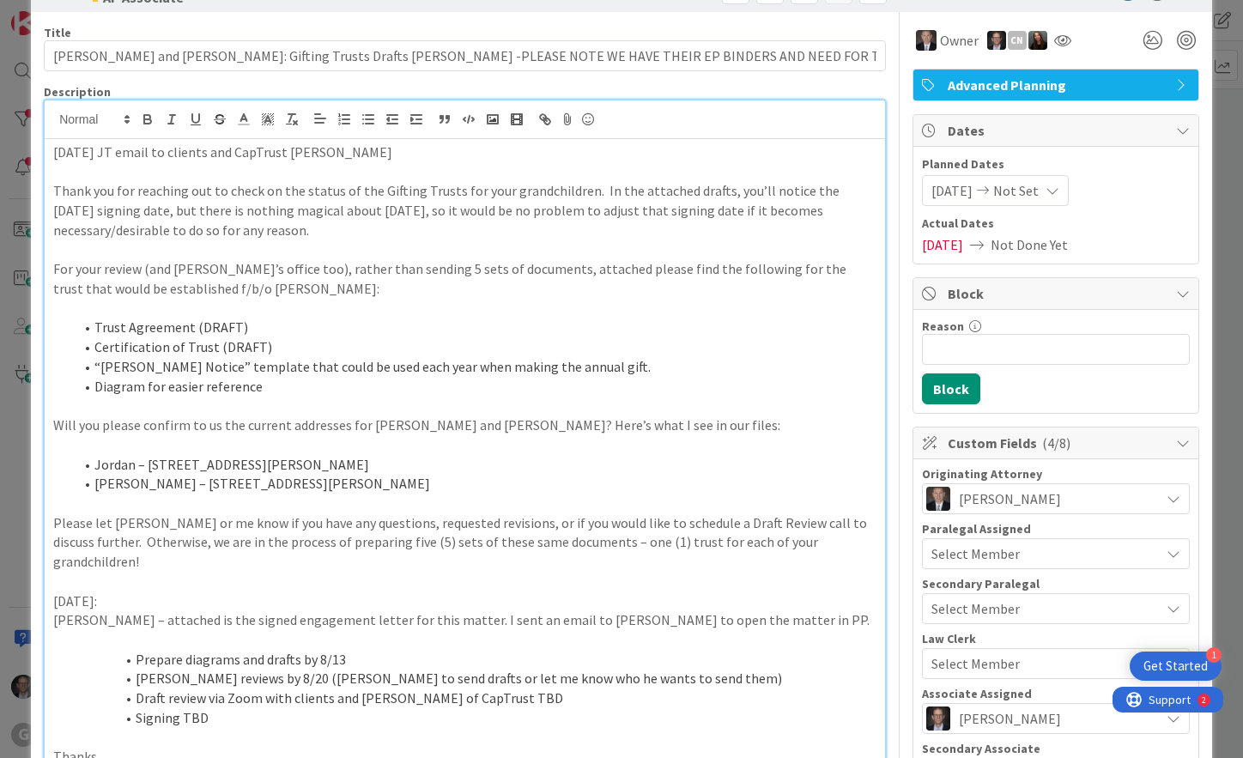
scroll to position [86, 0]
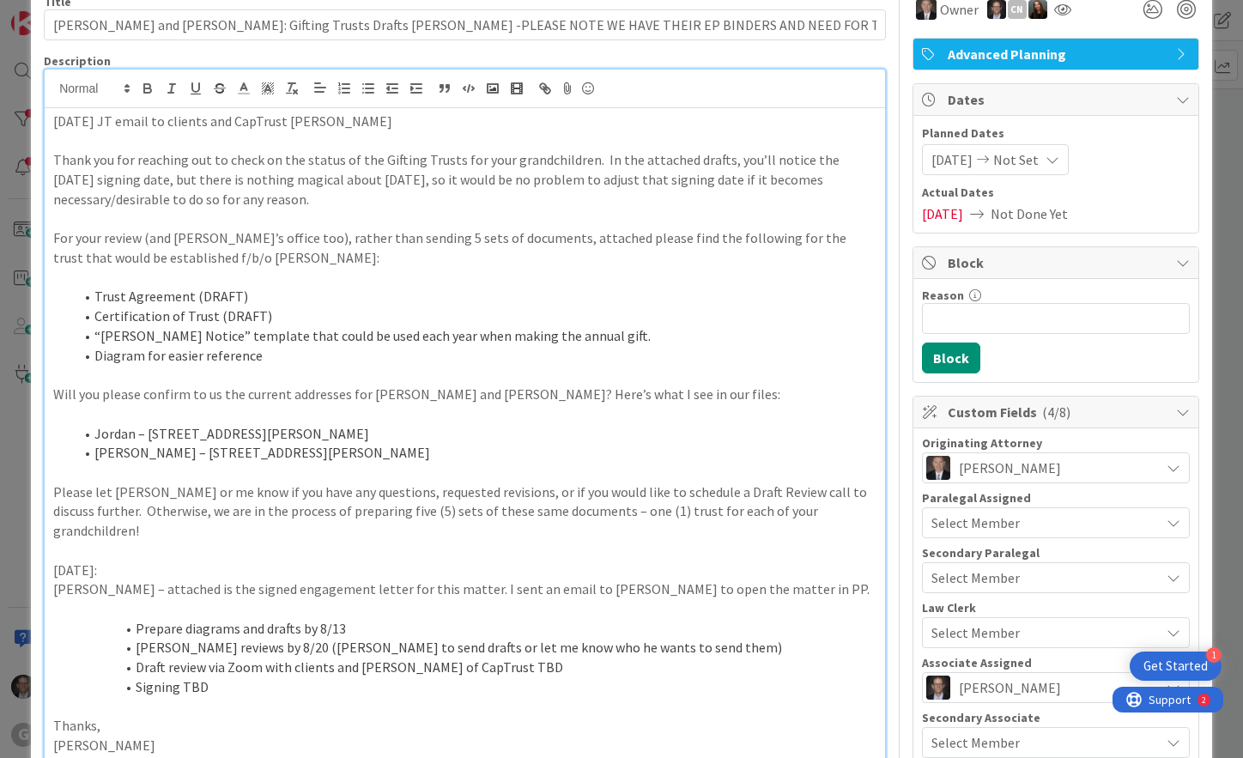
click at [69, 541] on p at bounding box center [465, 551] width 824 height 20
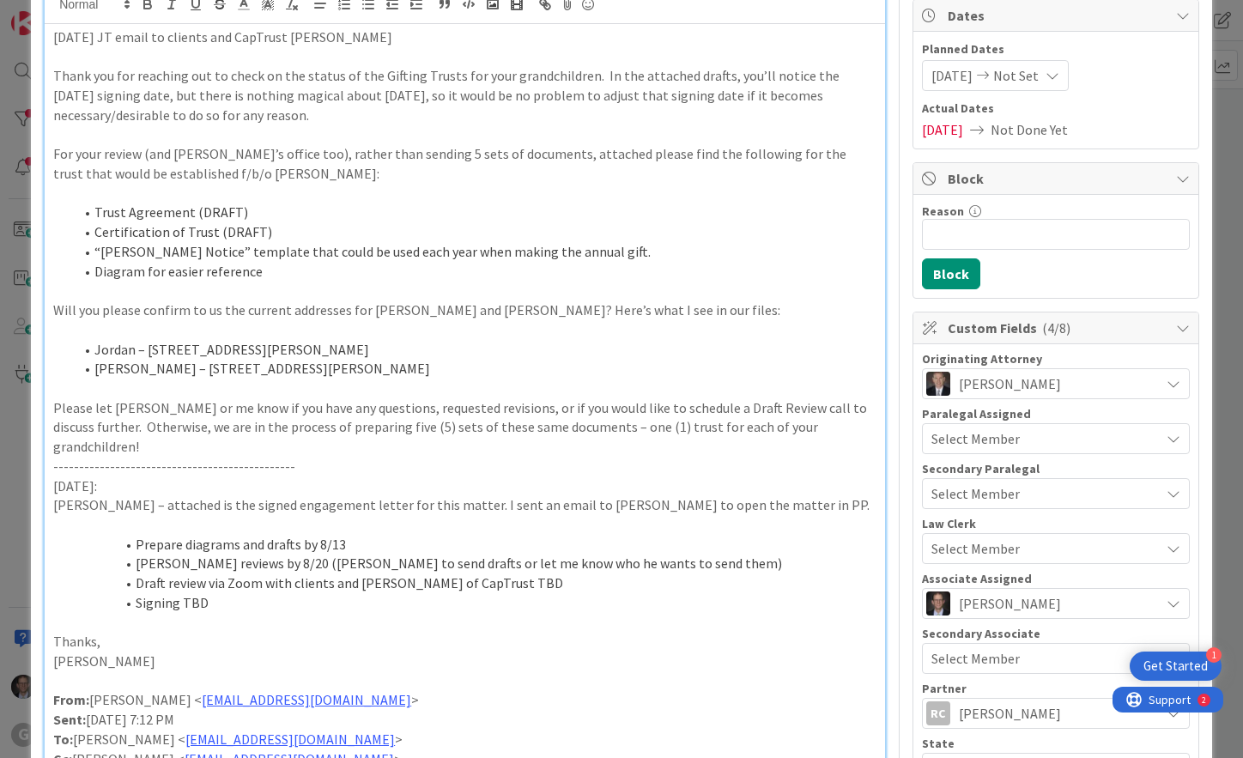
scroll to position [0, 0]
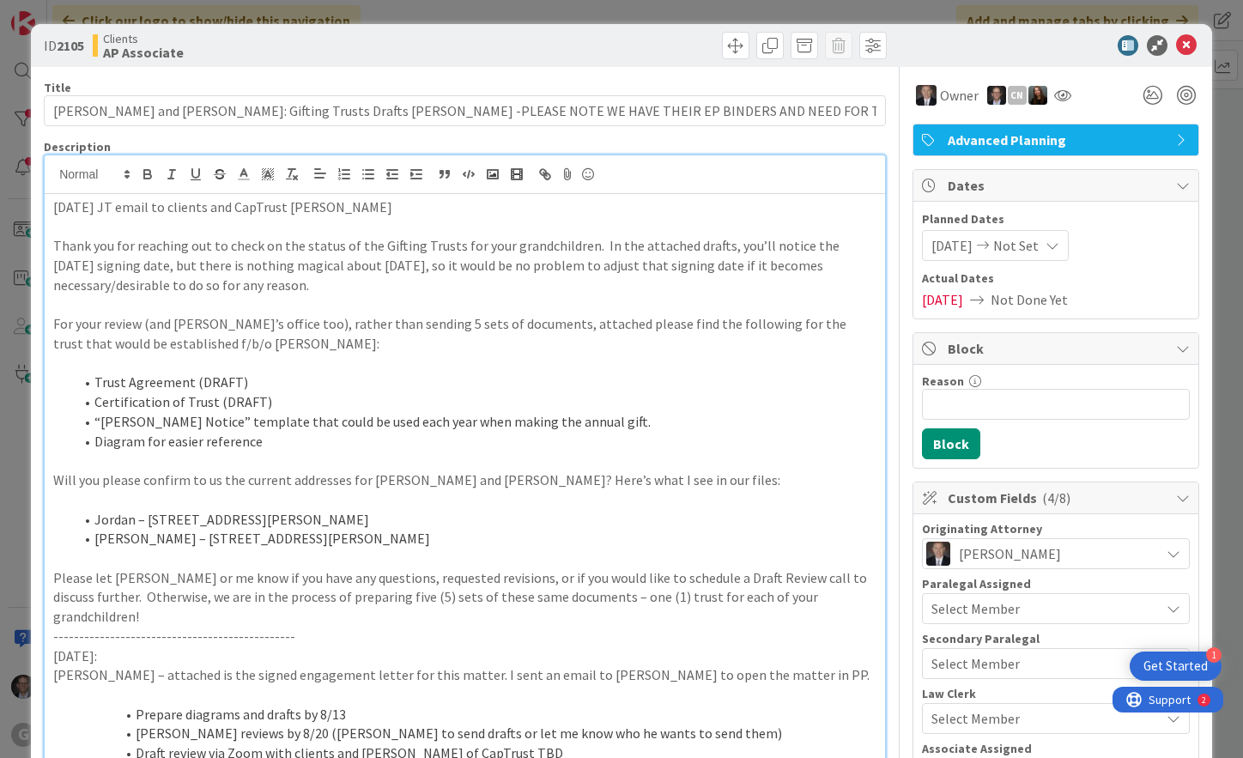
click at [337, 283] on p "Thank you for reaching out to check on the status of the Gifting Trusts for you…" at bounding box center [465, 265] width 824 height 58
click at [350, 281] on p "Thank you for reaching out to check on the status of the Gifting Trusts for you…" at bounding box center [465, 265] width 824 height 58
click at [1176, 43] on icon at bounding box center [1186, 45] width 21 height 21
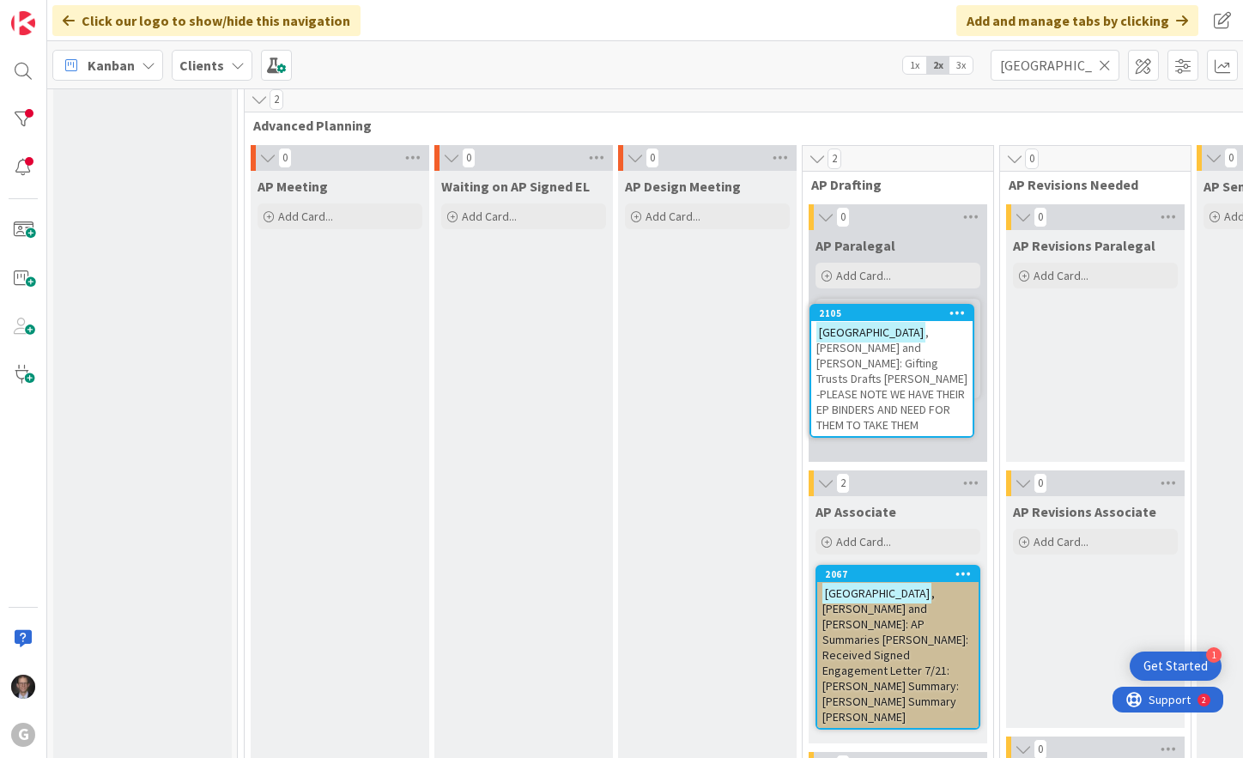
scroll to position [1267, 0]
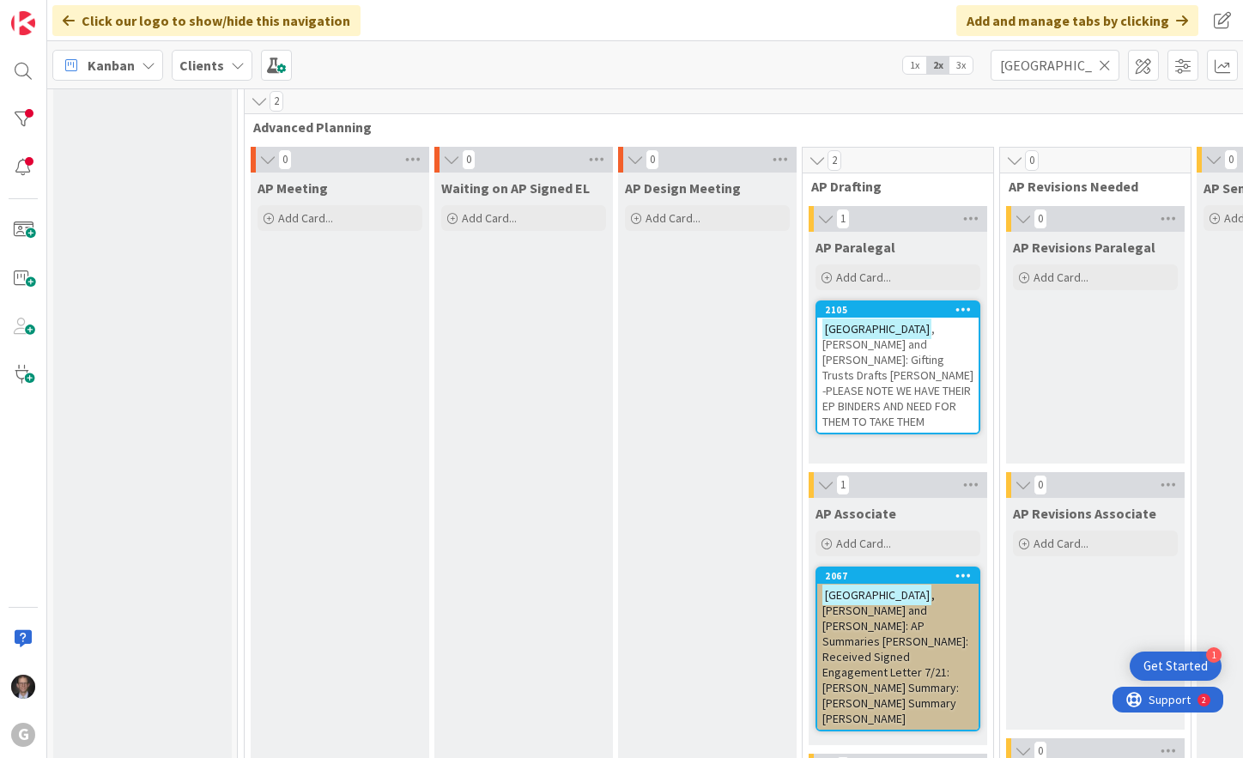
click at [926, 349] on span ", [PERSON_NAME] and [PERSON_NAME]: Gifting Trusts Drafts [PERSON_NAME] -PLEASE …" at bounding box center [898, 375] width 151 height 108
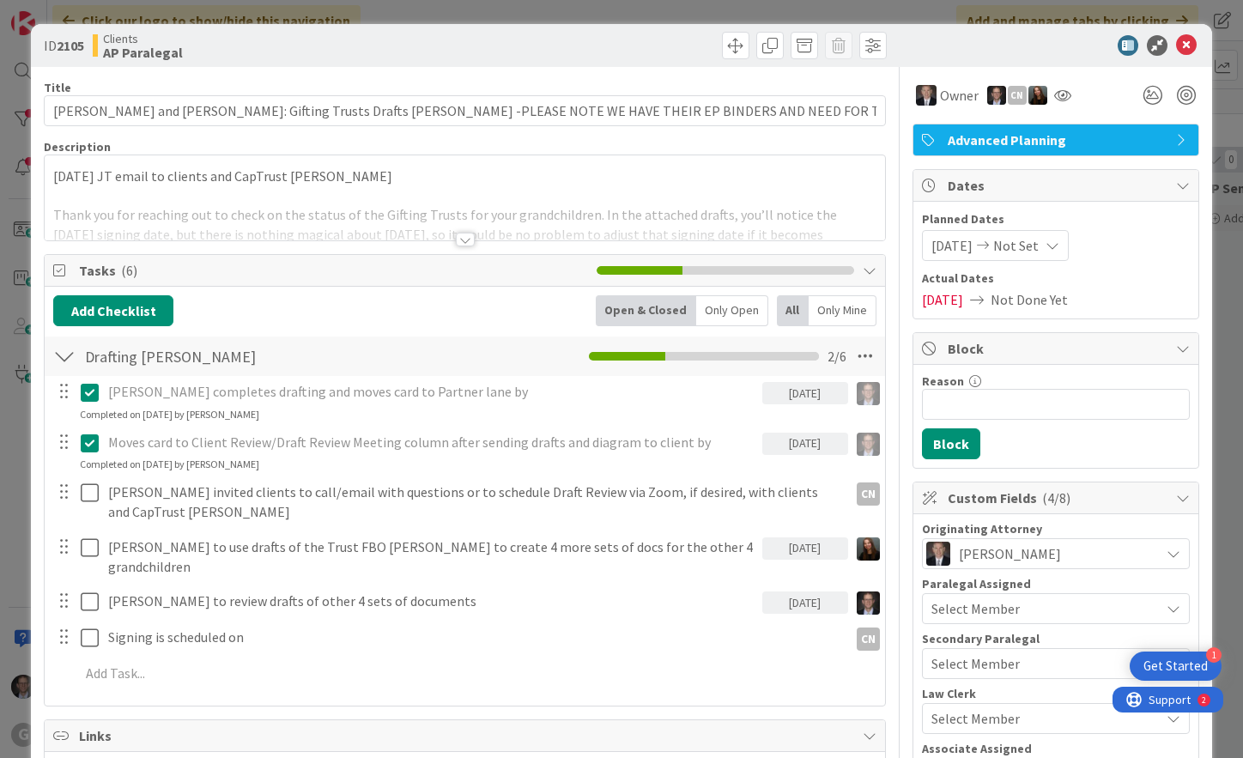
click at [52, 173] on div "[DATE] [PERSON_NAME] email to clients and CapTrust [PERSON_NAME] Thank you for …" at bounding box center [465, 197] width 841 height 85
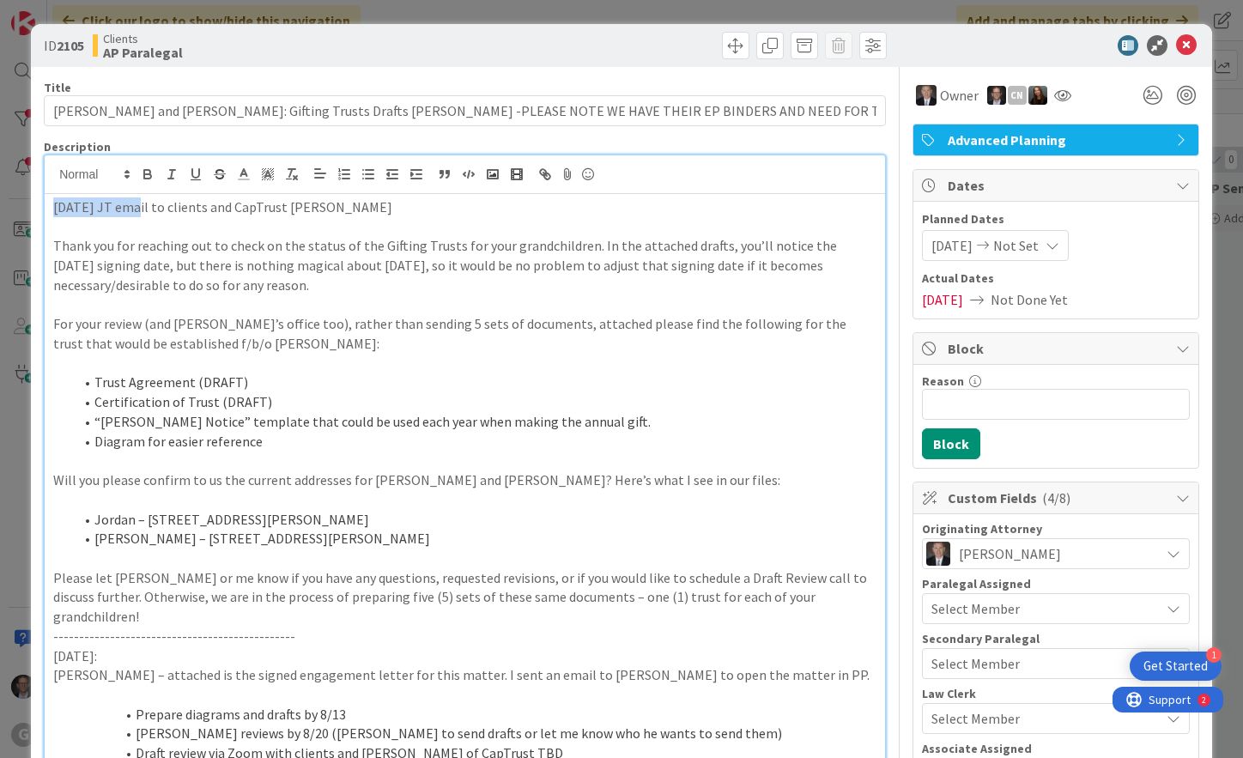
drag, startPoint x: 53, startPoint y: 204, endPoint x: 126, endPoint y: 213, distance: 73.5
click at [126, 213] on p "[DATE] JT email to clients and CapTrust [PERSON_NAME]" at bounding box center [465, 208] width 824 height 20
click at [145, 174] on icon "button" at bounding box center [147, 176] width 7 height 4
click at [125, 227] on p at bounding box center [465, 227] width 824 height 20
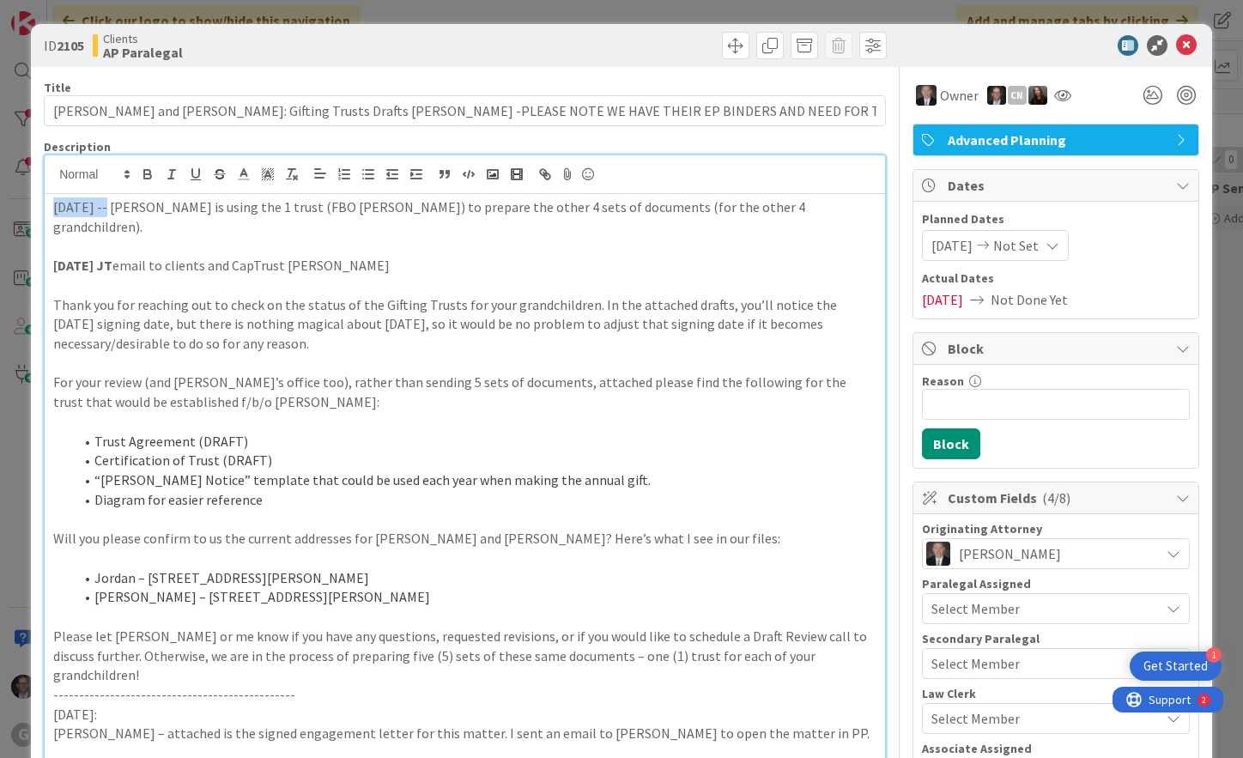
drag, startPoint x: 54, startPoint y: 204, endPoint x: 134, endPoint y: 190, distance: 81.2
click at [108, 204] on p "[DATE] -- [PERSON_NAME] is using the 1 trust (FBO [PERSON_NAME]) to prepare the…" at bounding box center [465, 217] width 824 height 39
click at [149, 179] on icon "button" at bounding box center [147, 176] width 7 height 4
click at [136, 210] on p "[DATE] -- [PERSON_NAME] is using the 1 trust (FBO [PERSON_NAME]) to prepare the…" at bounding box center [465, 217] width 824 height 39
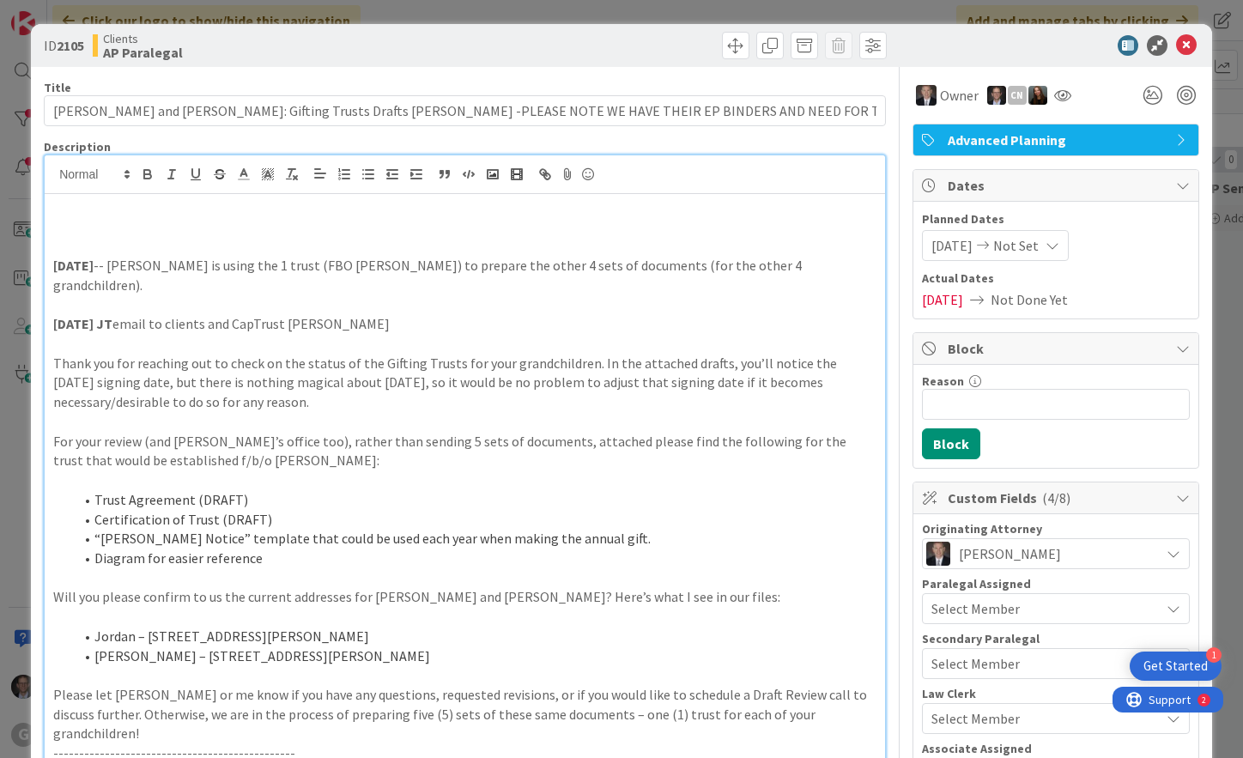
click at [88, 228] on p at bounding box center [465, 227] width 824 height 20
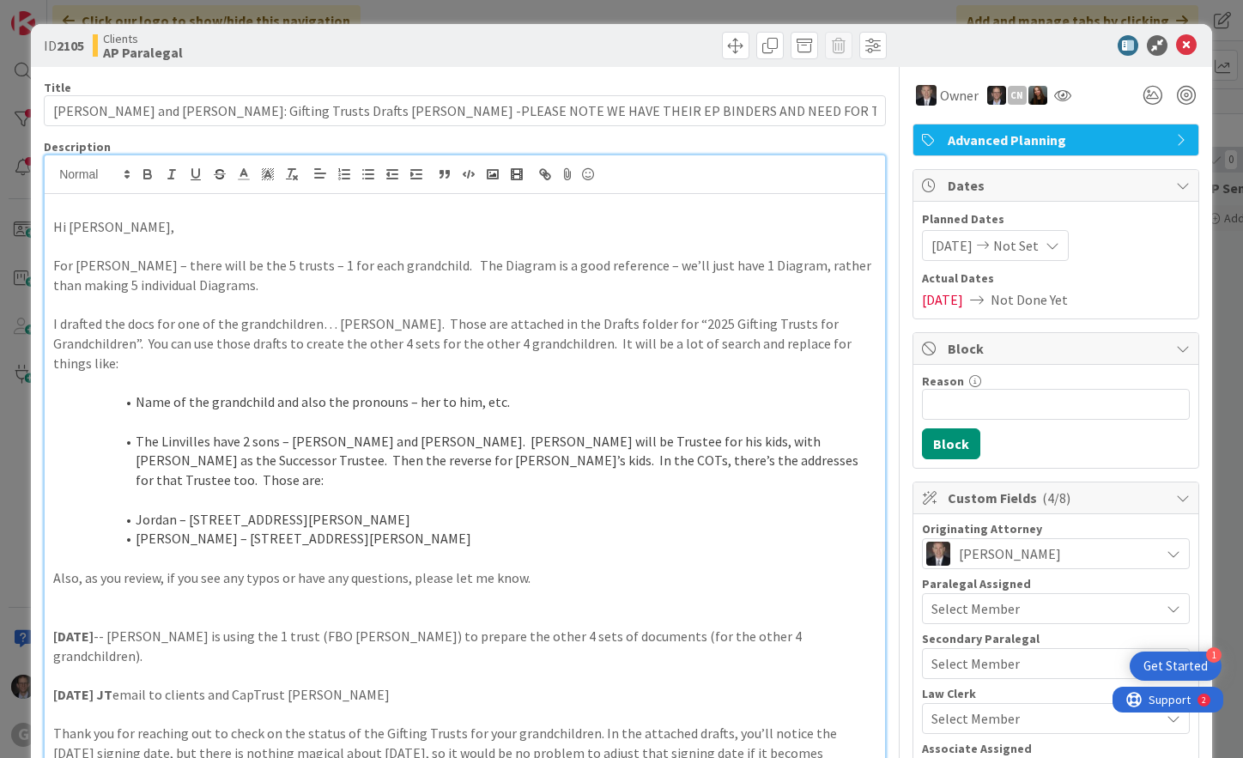
click at [56, 203] on p at bounding box center [465, 208] width 824 height 20
click at [61, 204] on p at bounding box center [465, 208] width 824 height 20
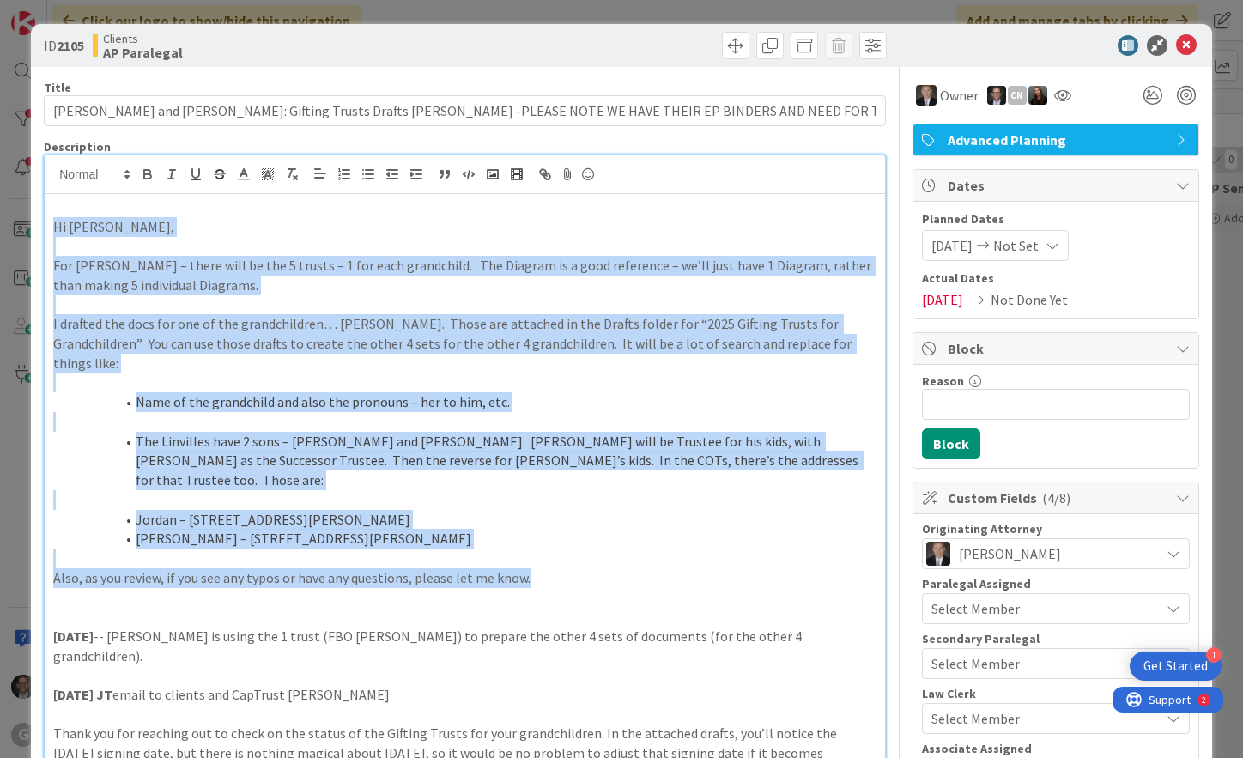
drag, startPoint x: 46, startPoint y: 230, endPoint x: 611, endPoint y: 538, distance: 643.3
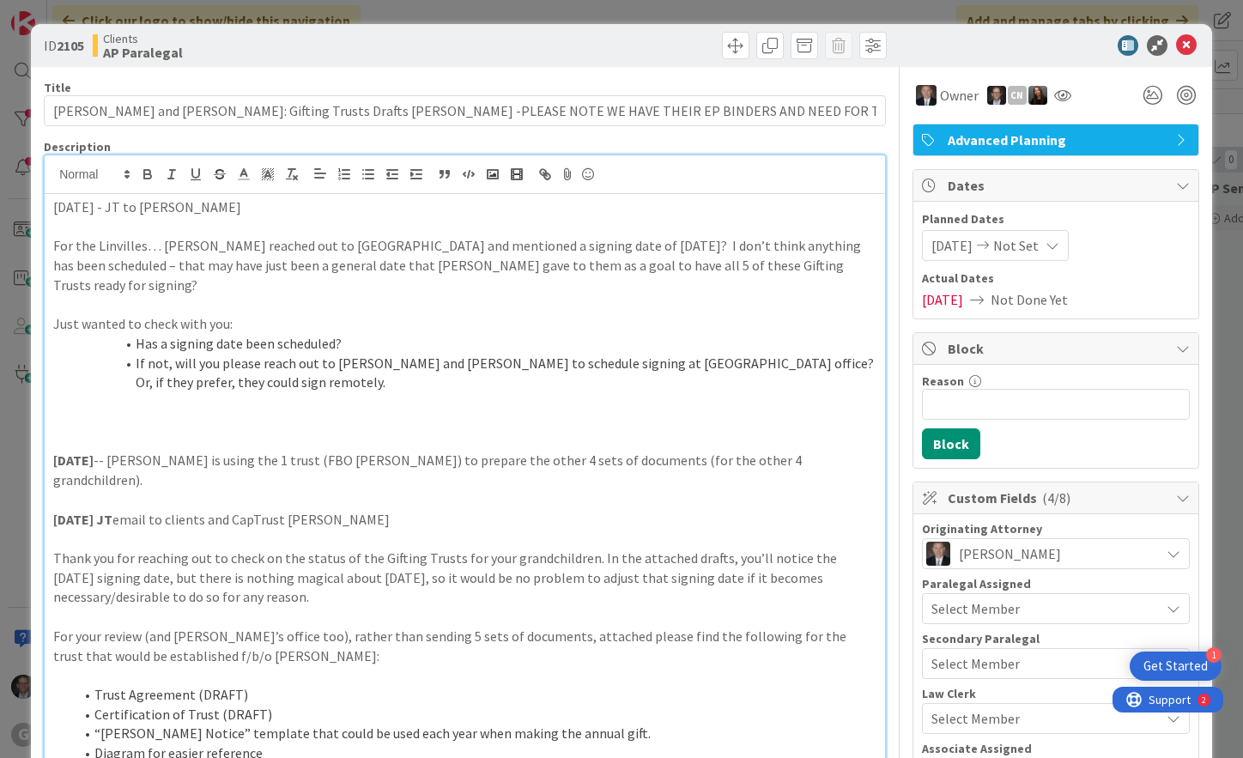
click at [327, 210] on p "[DATE] - JT to [PERSON_NAME]" at bounding box center [465, 208] width 824 height 20
drag, startPoint x: 52, startPoint y: 204, endPoint x: 111, endPoint y: 208, distance: 58.5
click at [146, 173] on icon "button" at bounding box center [147, 174] width 15 height 15
click at [98, 235] on p at bounding box center [465, 227] width 824 height 20
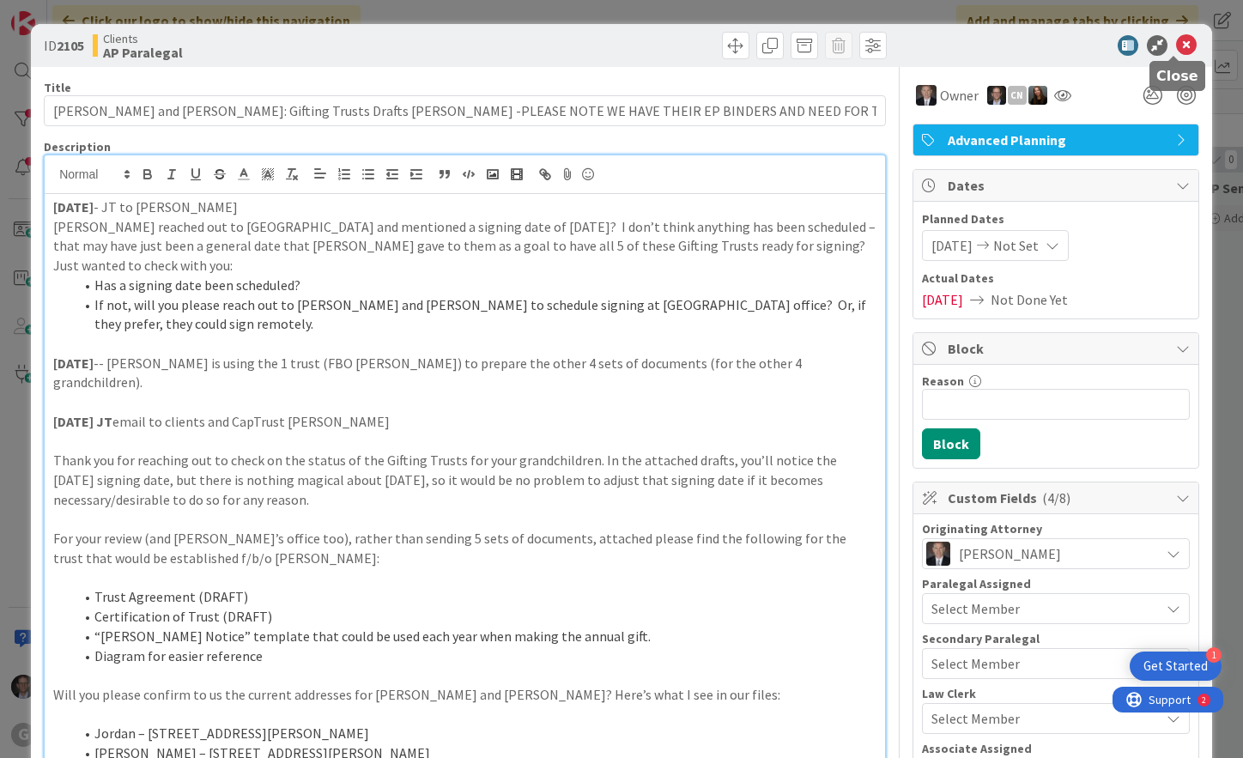
drag, startPoint x: 1170, startPoint y: 43, endPoint x: 1161, endPoint y: 58, distance: 18.1
click at [1176, 42] on icon at bounding box center [1186, 45] width 21 height 21
